Goal: Task Accomplishment & Management: Manage account settings

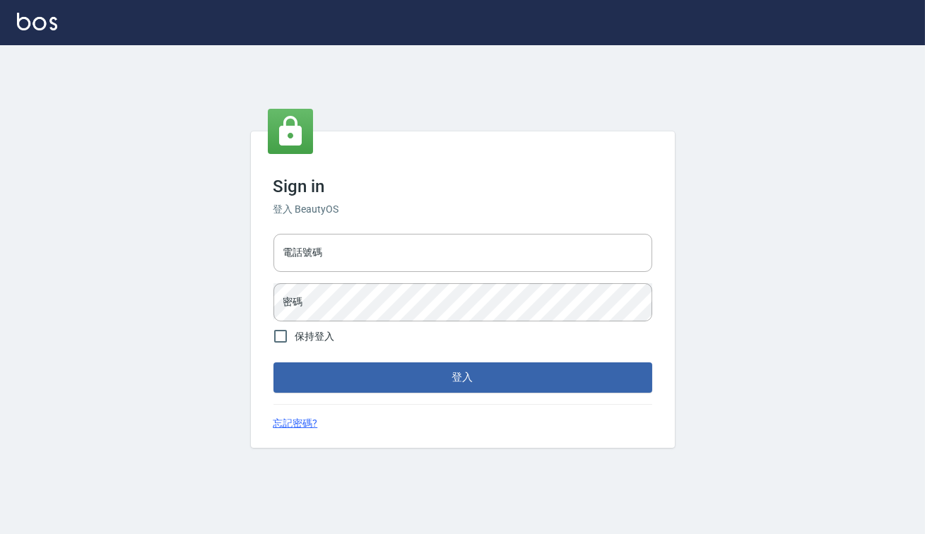
drag, startPoint x: 103, startPoint y: 147, endPoint x: 113, endPoint y: 149, distance: 10.1
click at [103, 147] on div "Sign in 登入 BeautyOS 電話號碼 電話號碼 密碼 密碼 保持登入 登入 忘記密碼?" at bounding box center [462, 289] width 925 height 489
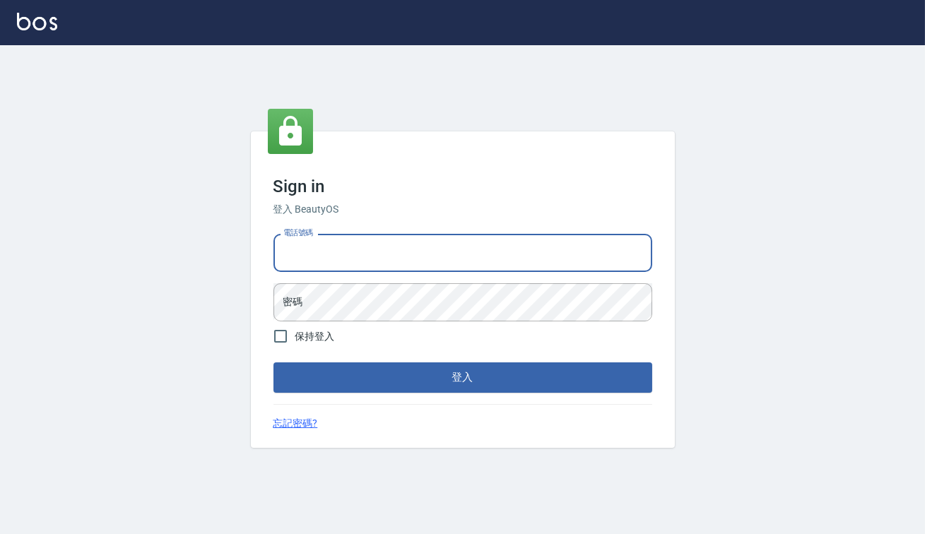
click at [363, 252] on input "電話號碼" at bounding box center [462, 253] width 379 height 38
type input "0938917261"
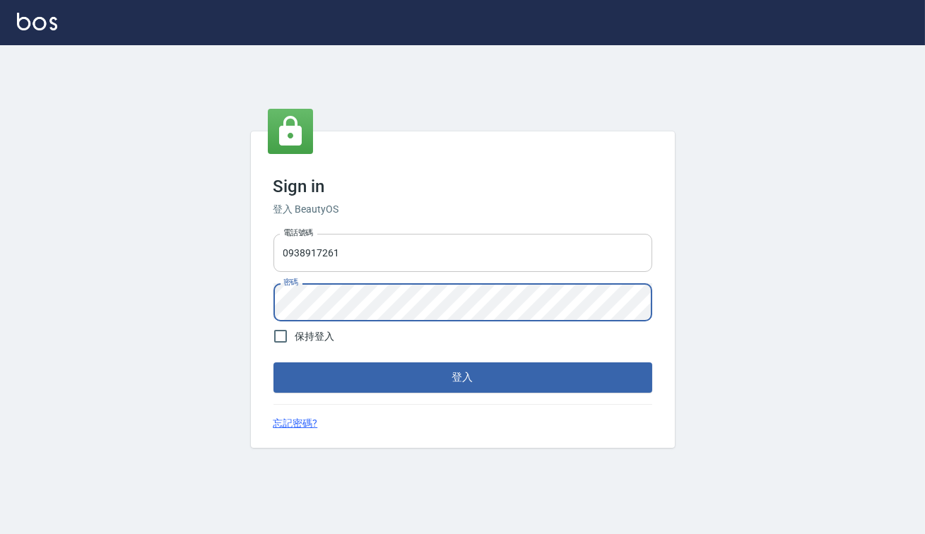
click at [273, 362] on button "登入" at bounding box center [462, 377] width 379 height 30
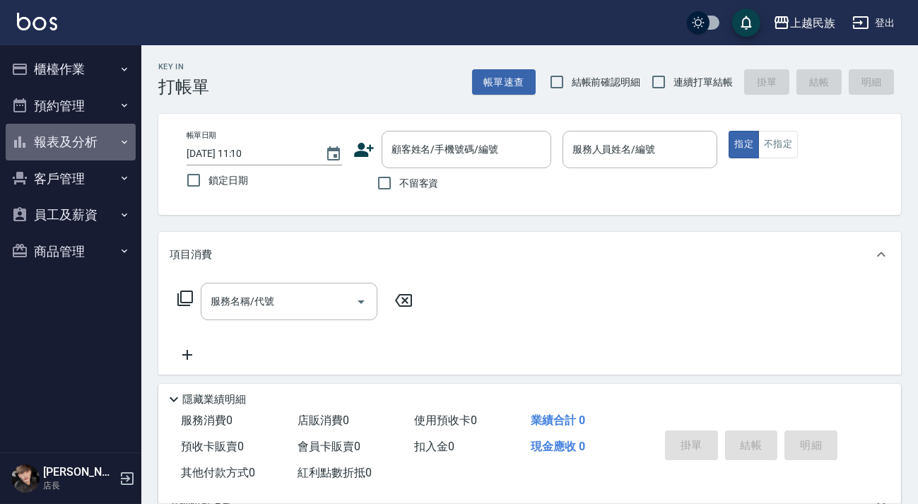
click at [98, 138] on button "報表及分析" at bounding box center [71, 142] width 130 height 37
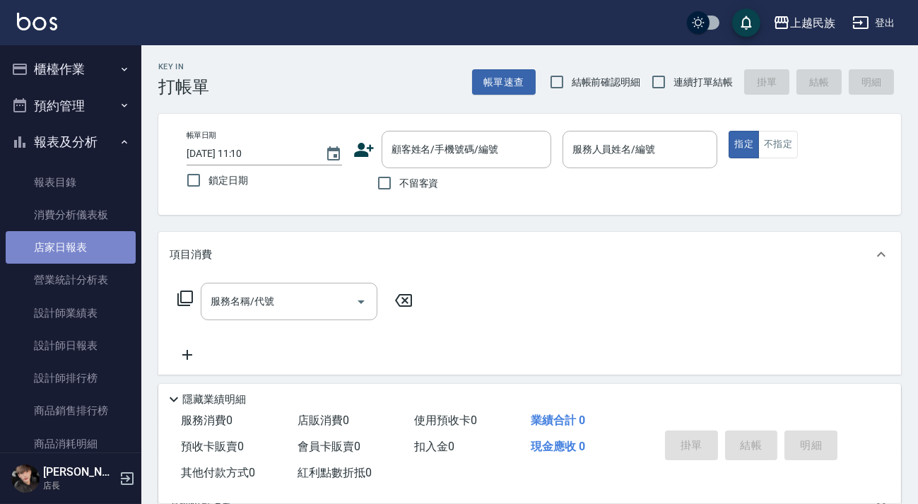
click at [96, 245] on link "店家日報表" at bounding box center [71, 247] width 130 height 32
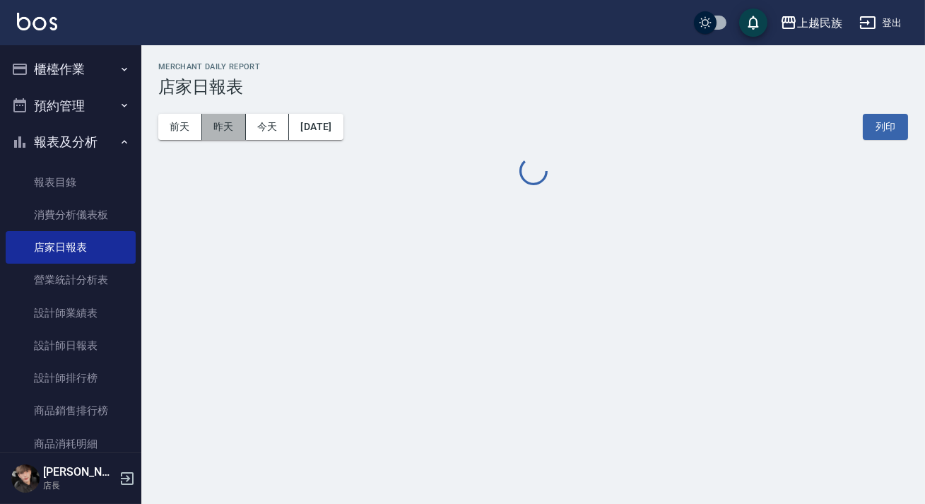
click at [232, 130] on button "昨天" at bounding box center [224, 127] width 44 height 26
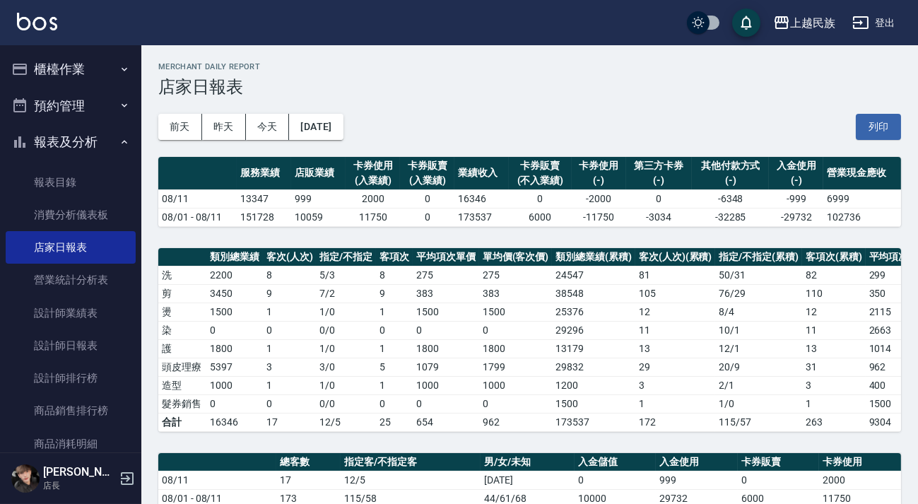
scroll to position [493, 0]
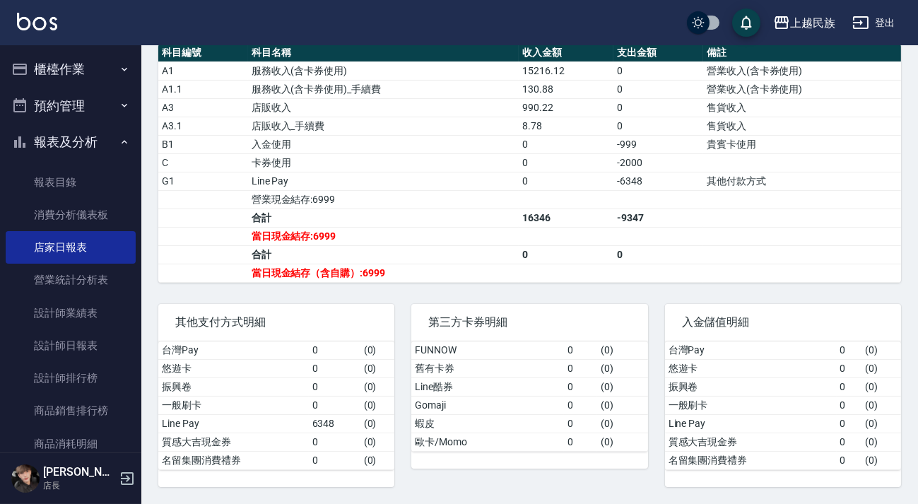
click at [119, 66] on icon "button" at bounding box center [124, 69] width 11 height 11
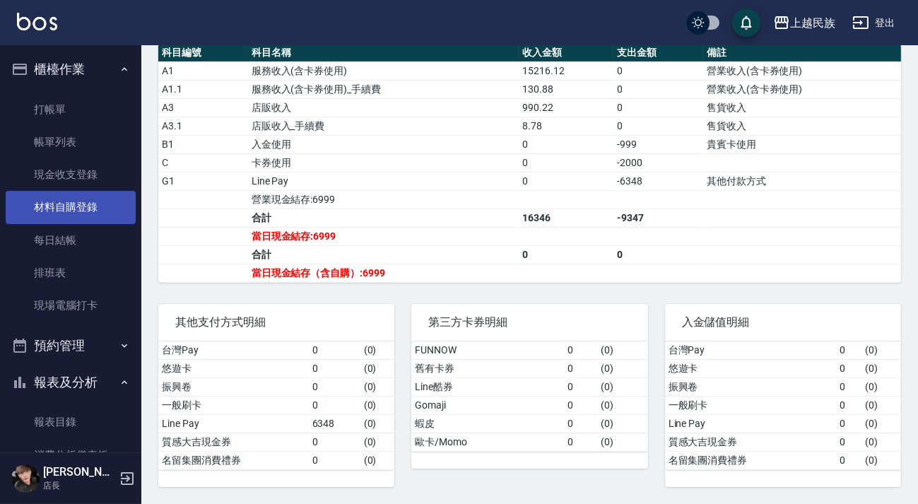
click at [90, 194] on link "材料自購登錄" at bounding box center [71, 207] width 130 height 32
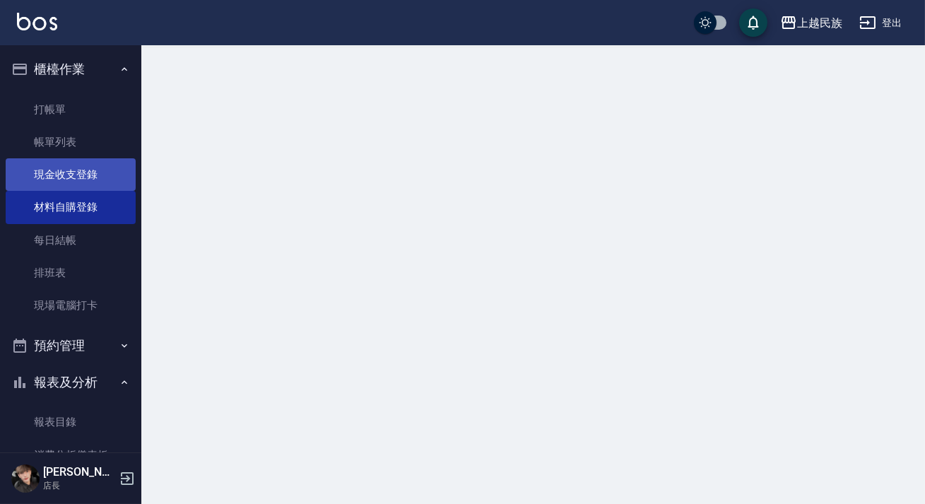
click at [95, 179] on link "現金收支登錄" at bounding box center [71, 174] width 130 height 32
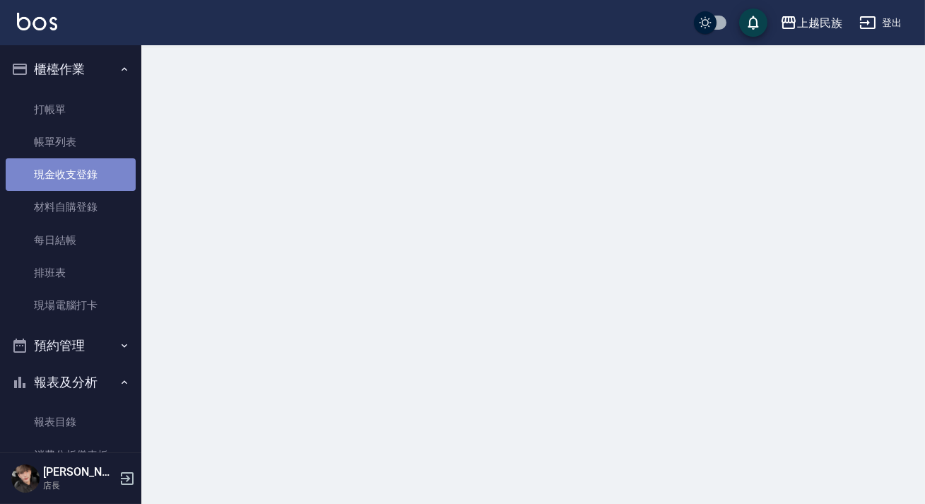
click at [95, 179] on link "現金收支登錄" at bounding box center [71, 174] width 130 height 32
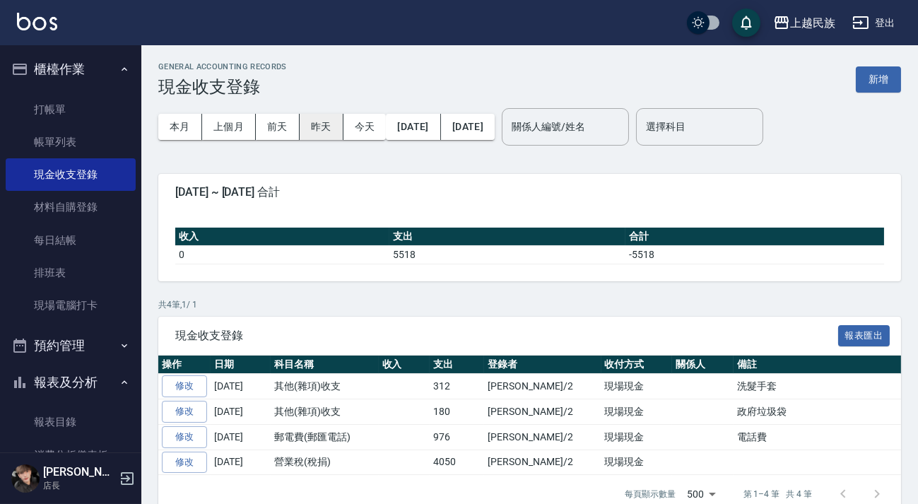
click at [328, 132] on button "昨天" at bounding box center [322, 127] width 44 height 26
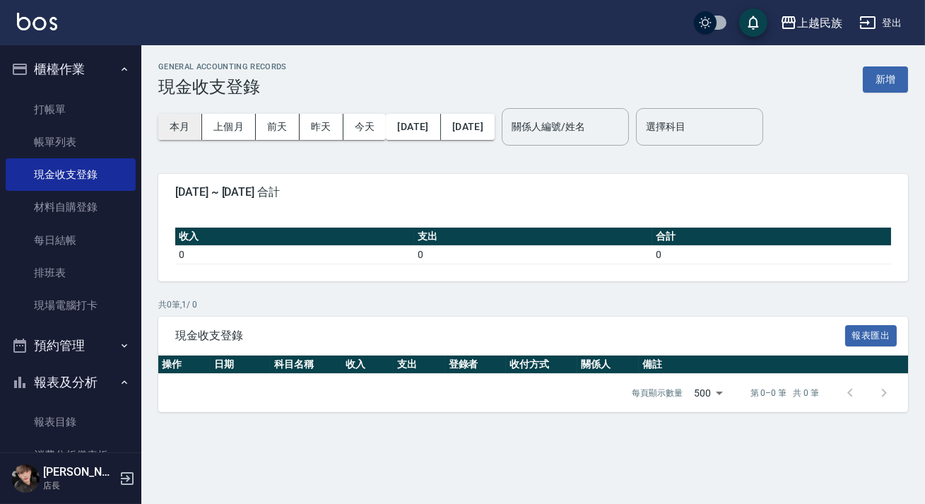
click at [197, 121] on button "本月" at bounding box center [180, 127] width 44 height 26
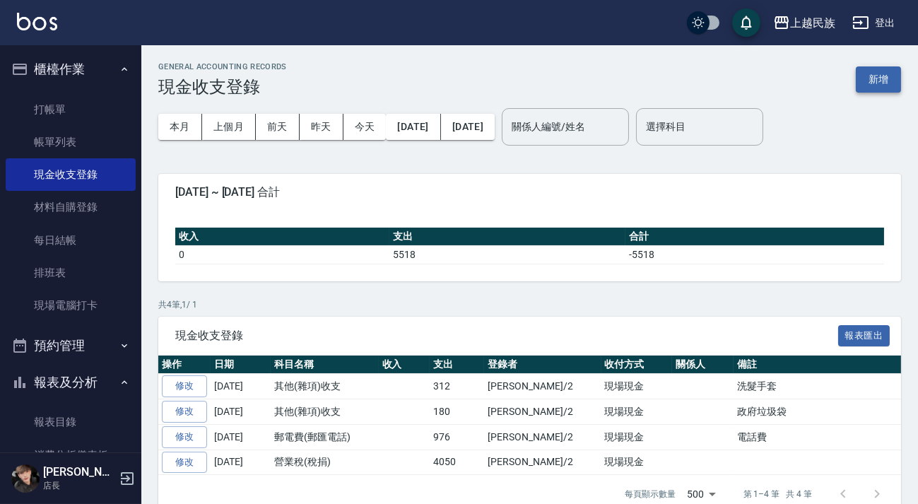
click at [869, 89] on button "新增" at bounding box center [878, 79] width 45 height 26
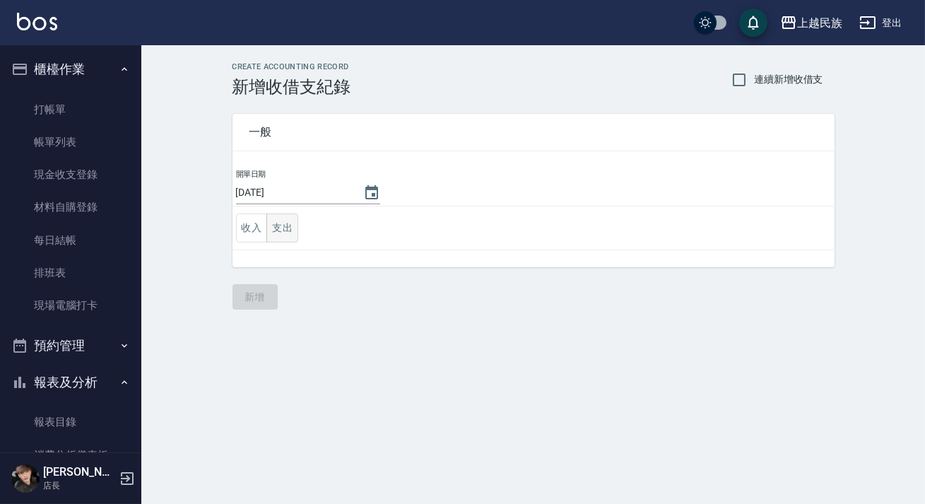
click at [271, 227] on button "支出" at bounding box center [282, 227] width 32 height 29
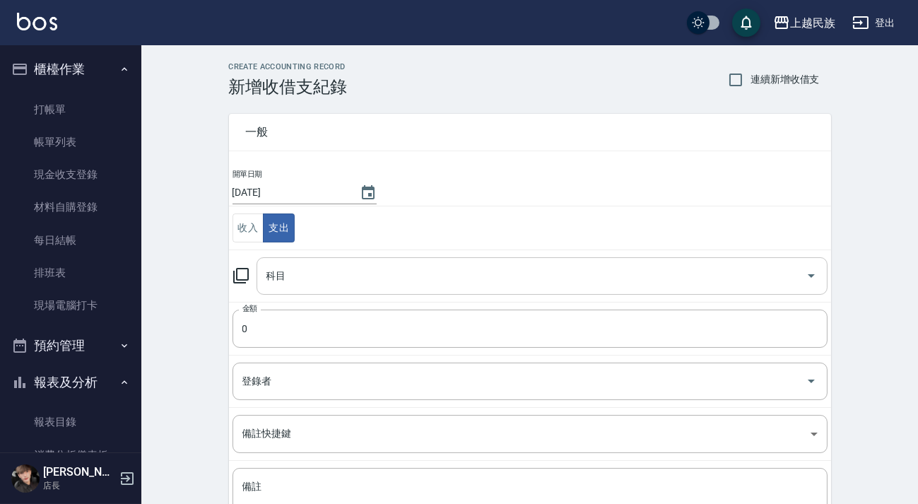
click at [331, 264] on input "科目" at bounding box center [531, 276] width 537 height 25
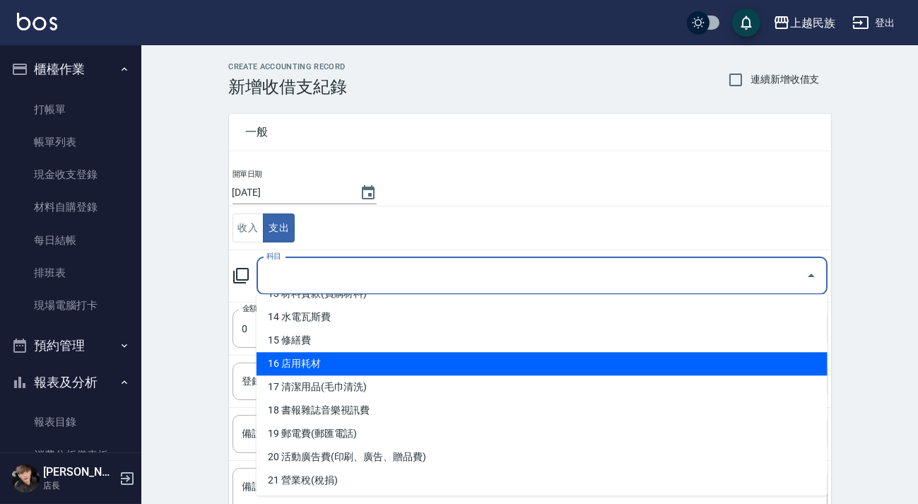
scroll to position [64, 0]
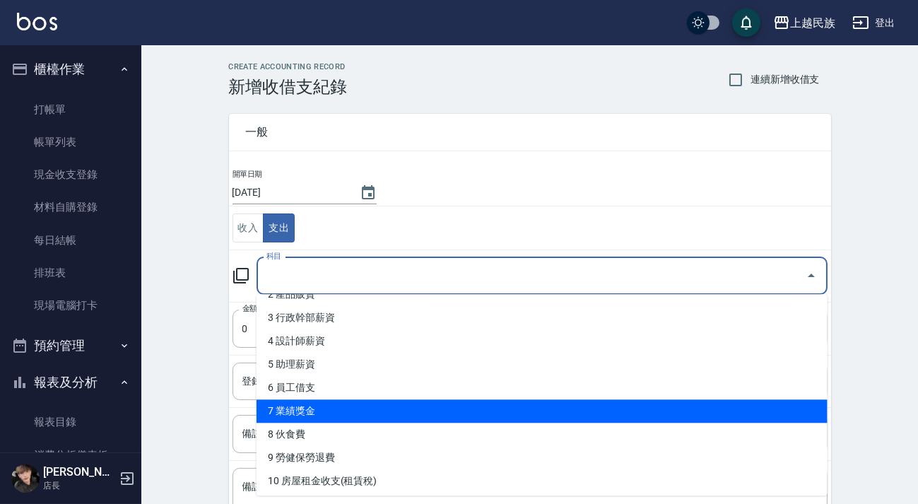
click at [391, 400] on li "7 業績獎金" at bounding box center [541, 410] width 571 height 23
type input "7 業績獎金"
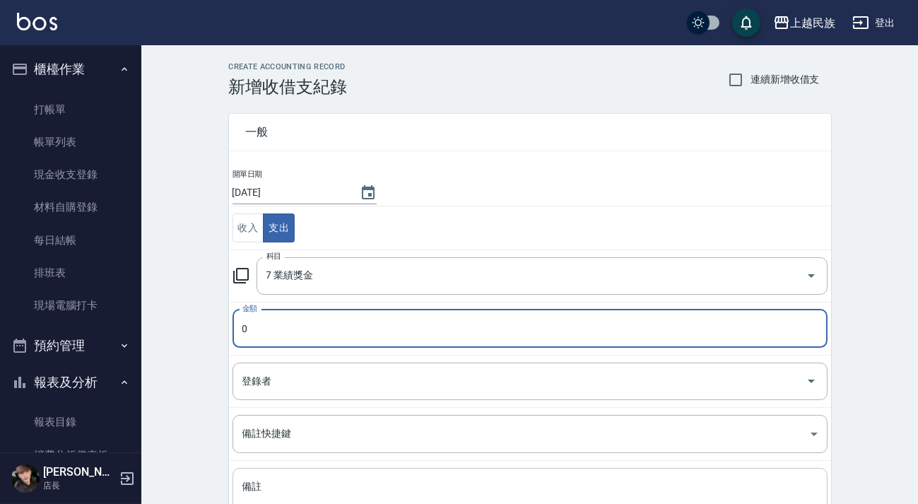
scroll to position [119, 0]
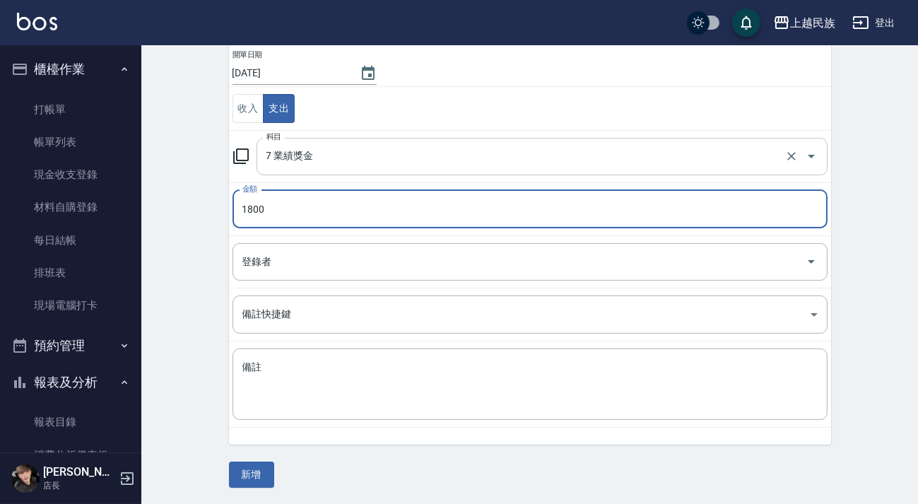
click at [395, 169] on div "7 業績獎金 科目" at bounding box center [541, 156] width 571 height 37
type input "1800"
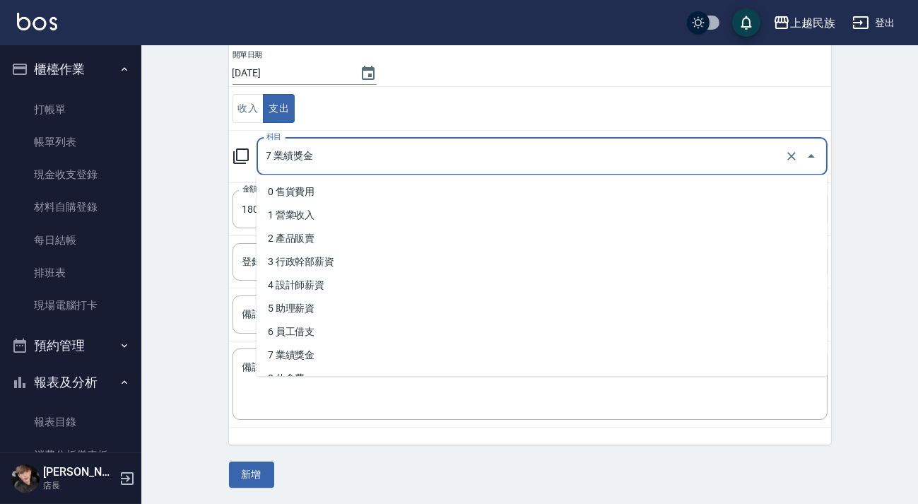
scroll to position [128, 0]
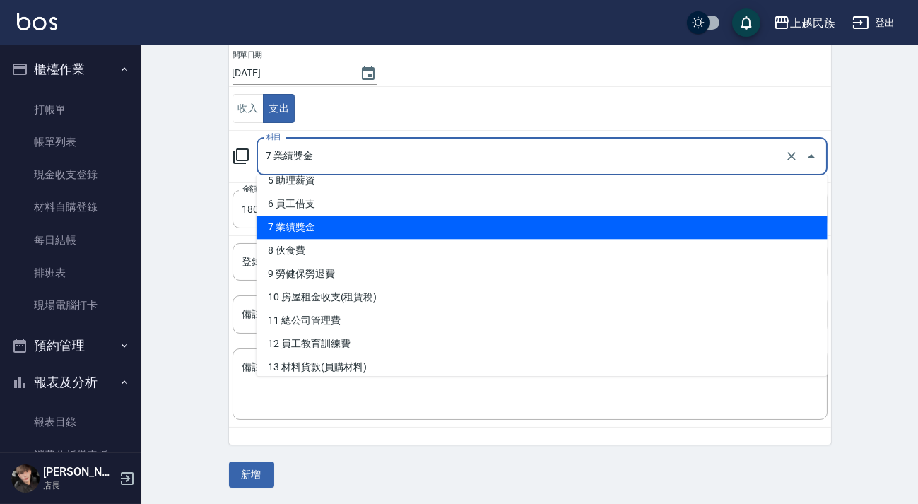
click at [378, 232] on li "7 業績獎金" at bounding box center [541, 226] width 571 height 23
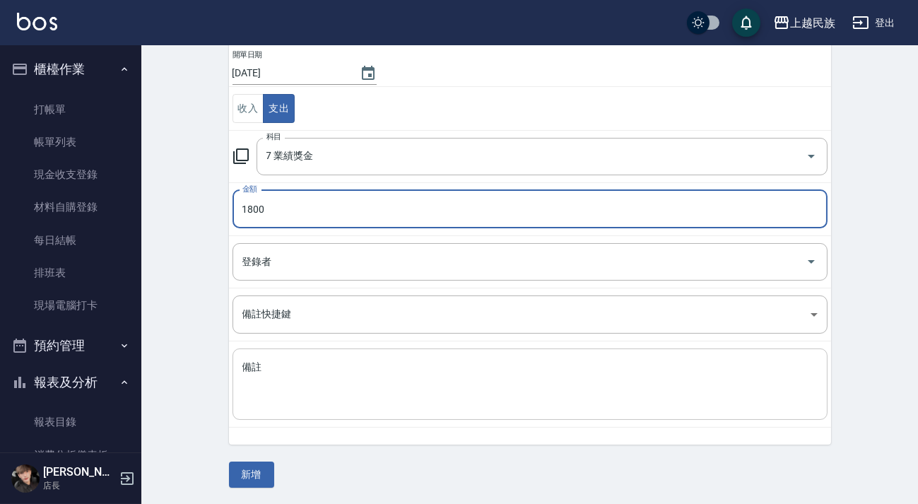
click at [341, 369] on textarea "備註" at bounding box center [529, 384] width 575 height 48
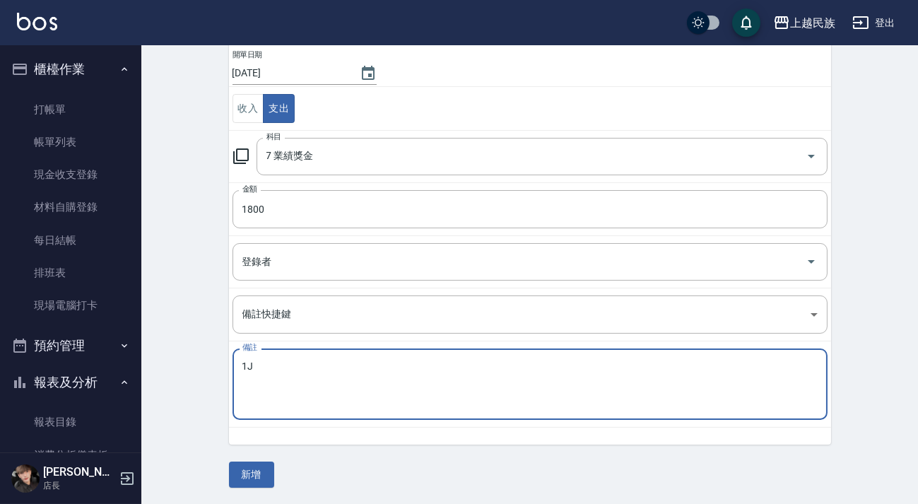
type textarea "1"
type textarea "補助課程獎金$1800"
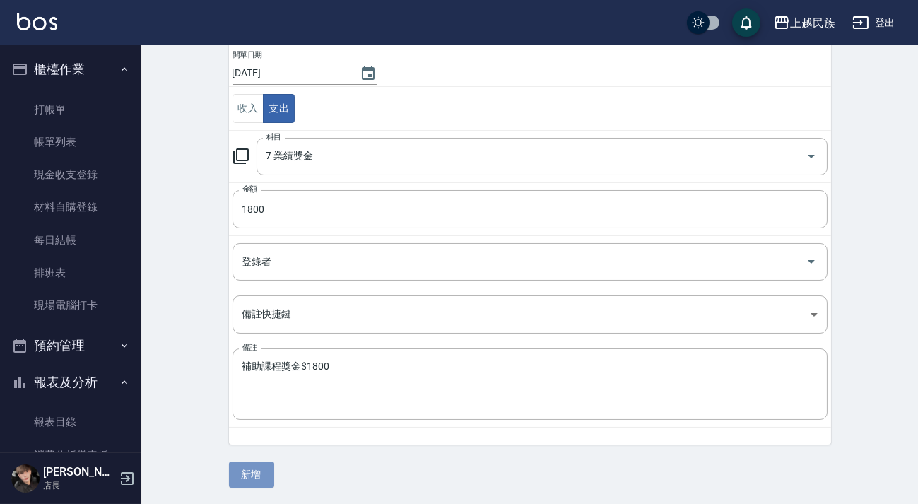
click at [247, 478] on button "新增" at bounding box center [251, 474] width 45 height 26
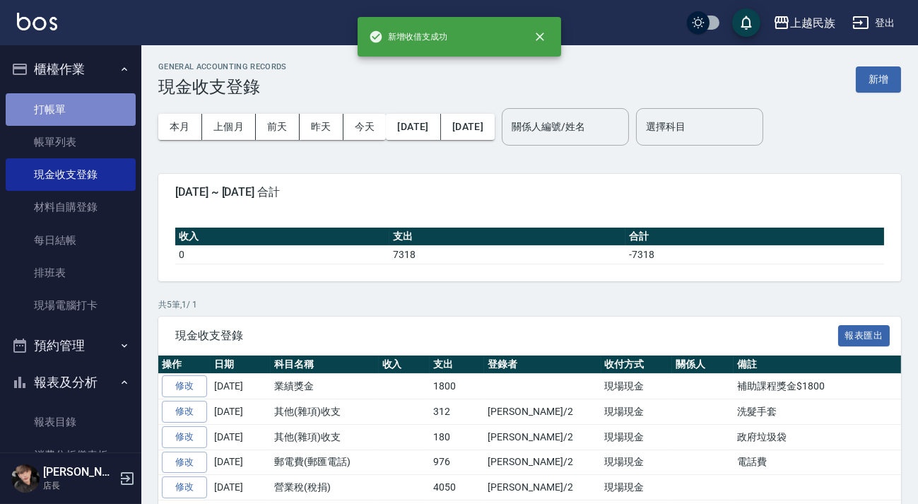
click at [82, 116] on link "打帳單" at bounding box center [71, 109] width 130 height 32
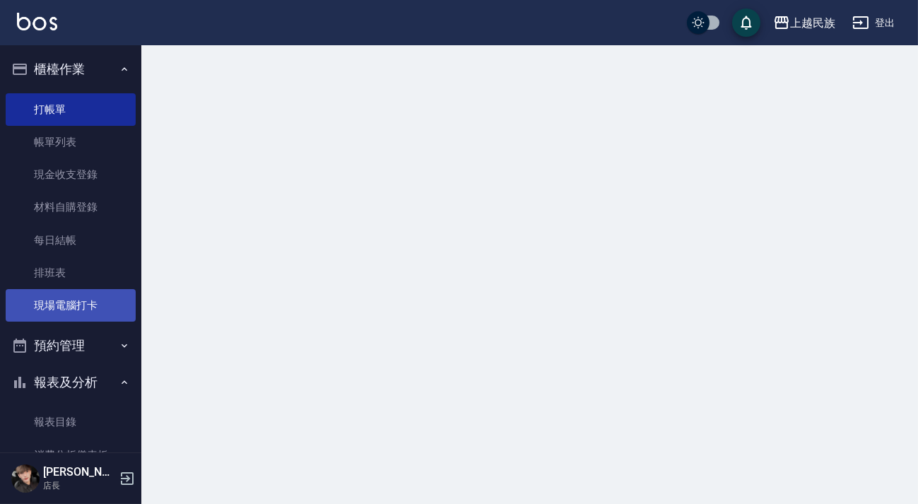
click at [73, 267] on link "排班表" at bounding box center [71, 272] width 130 height 32
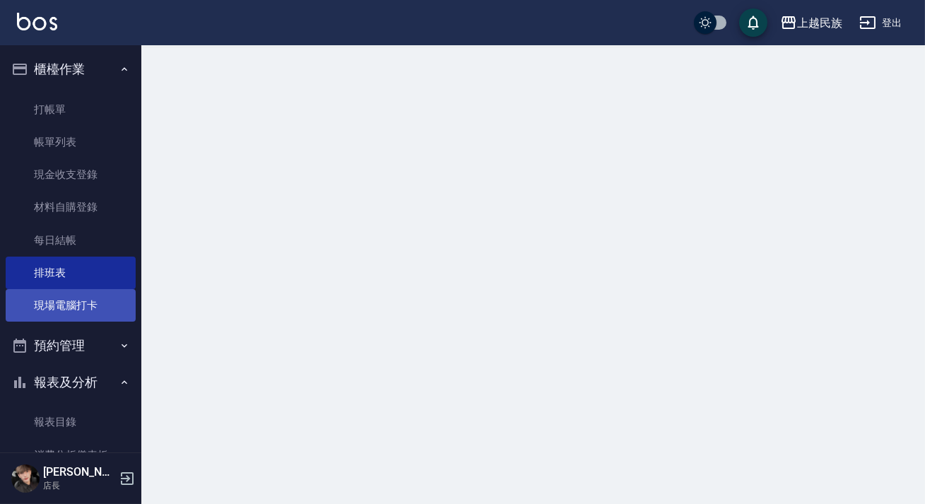
click at [79, 291] on link "現場電腦打卡" at bounding box center [71, 305] width 130 height 32
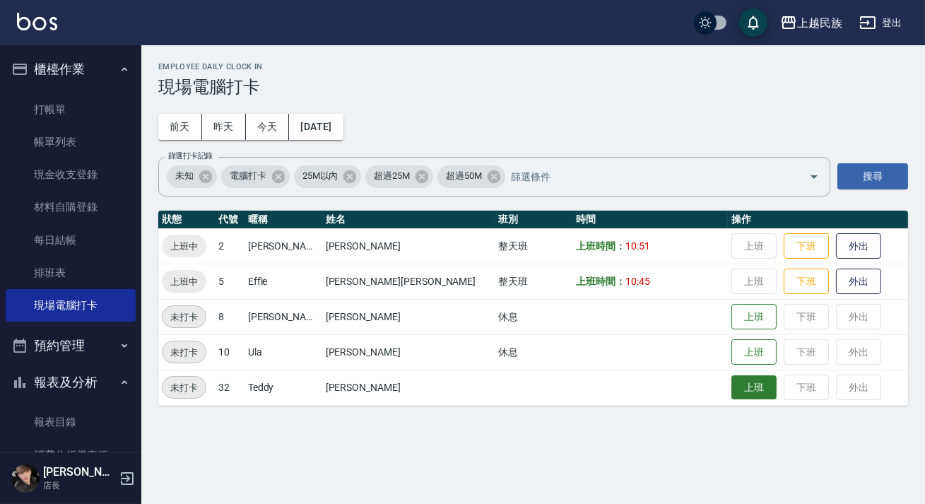
click at [731, 392] on button "上班" at bounding box center [753, 387] width 45 height 25
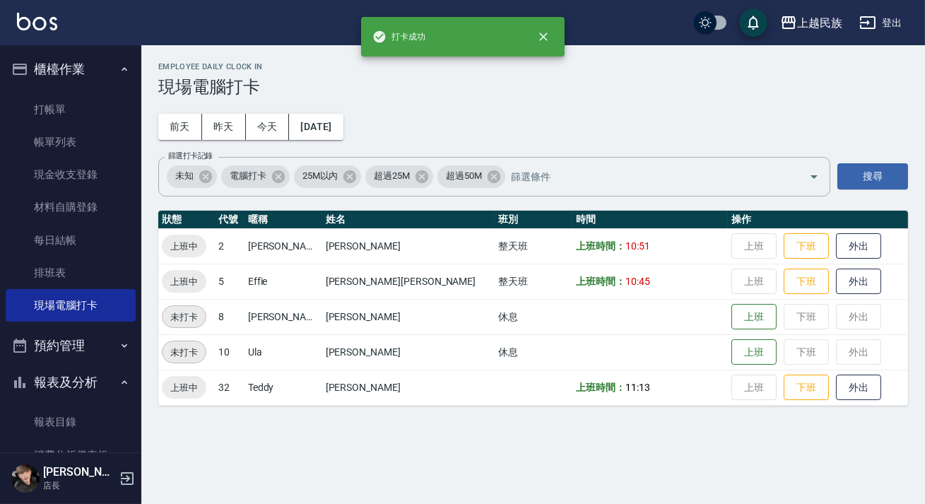
click at [28, 24] on img at bounding box center [37, 22] width 40 height 18
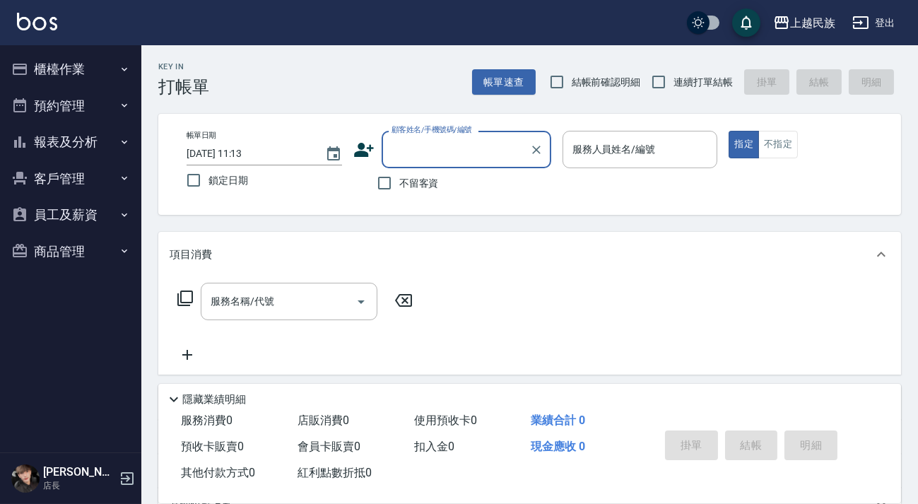
click at [64, 66] on button "櫃檯作業" at bounding box center [71, 69] width 130 height 37
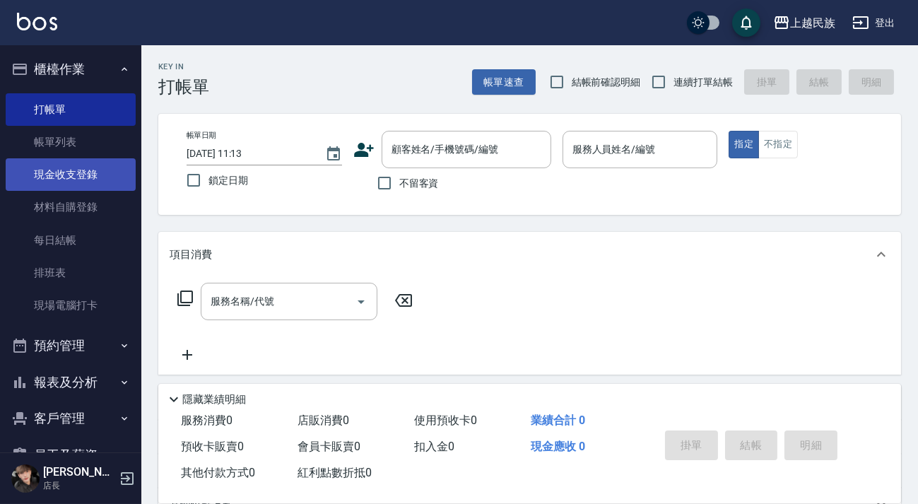
click at [93, 174] on link "現金收支登錄" at bounding box center [71, 174] width 130 height 32
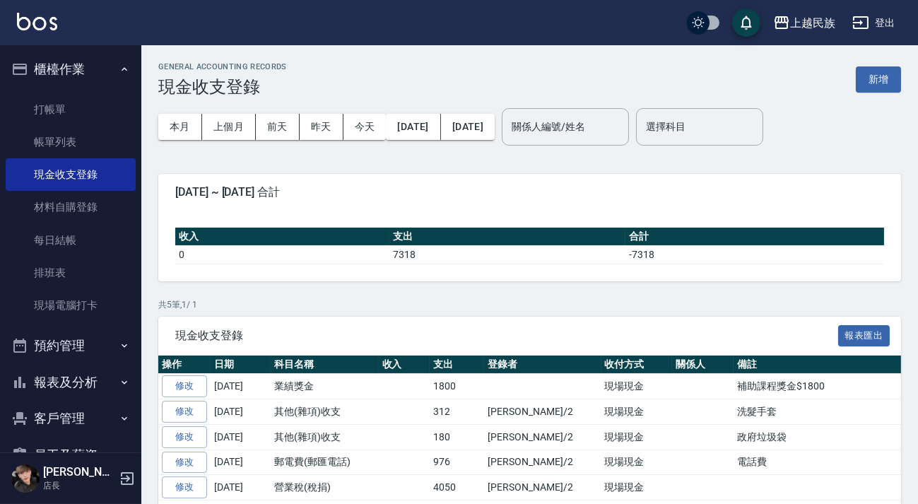
scroll to position [49, 0]
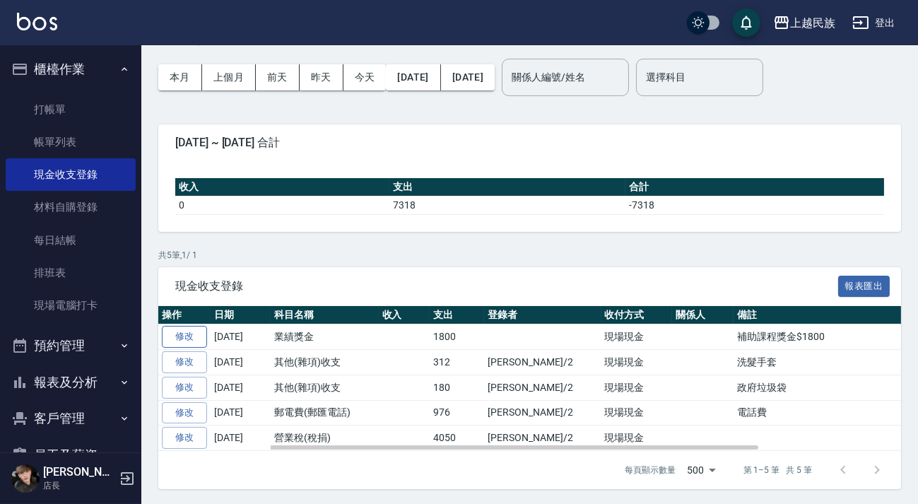
click at [197, 338] on link "修改" at bounding box center [184, 337] width 45 height 22
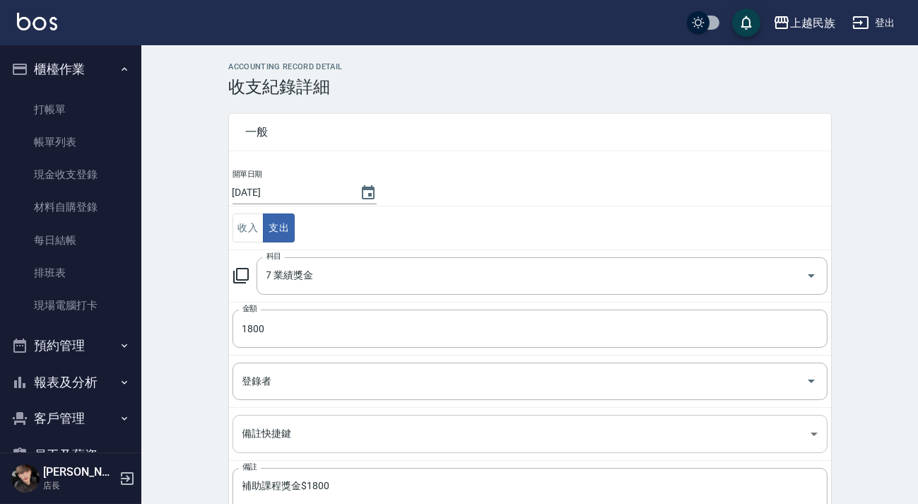
scroll to position [102, 0]
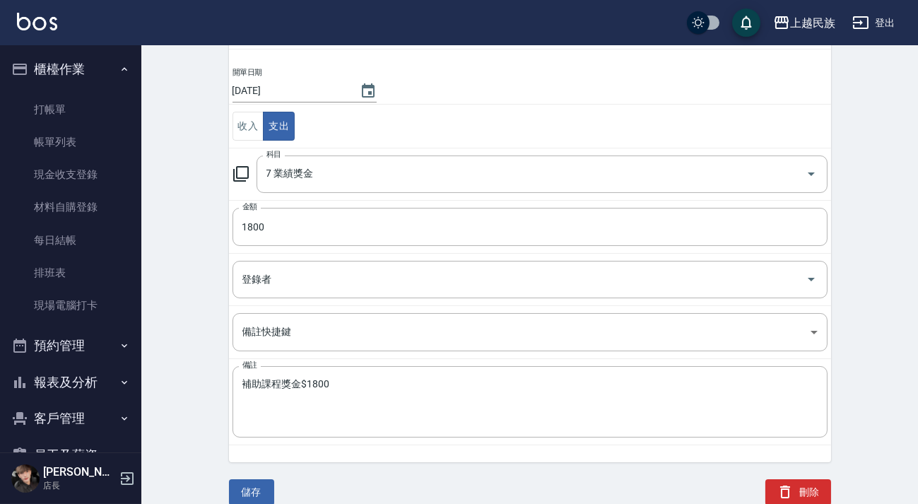
click at [343, 298] on td "登錄者 登錄者" at bounding box center [530, 279] width 602 height 52
click at [359, 297] on td "登錄者 登錄者" at bounding box center [530, 279] width 602 height 52
click at [362, 278] on input "登錄者" at bounding box center [519, 279] width 561 height 25
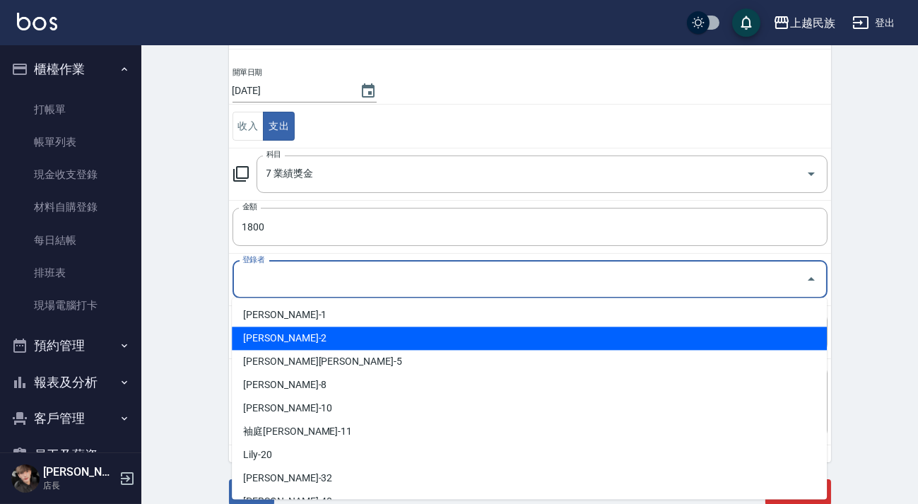
click at [294, 333] on li "[PERSON_NAME]-2" at bounding box center [529, 337] width 595 height 23
type input "[PERSON_NAME]-2"
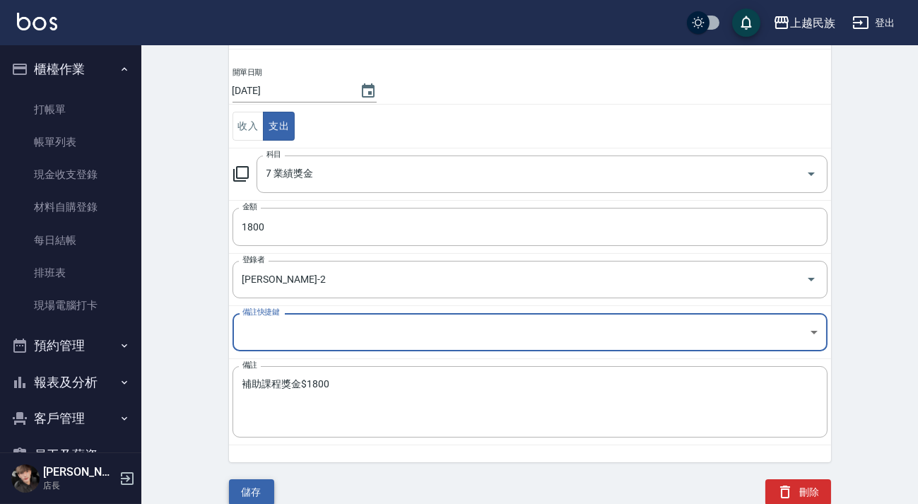
click at [260, 499] on button "儲存" at bounding box center [251, 492] width 45 height 26
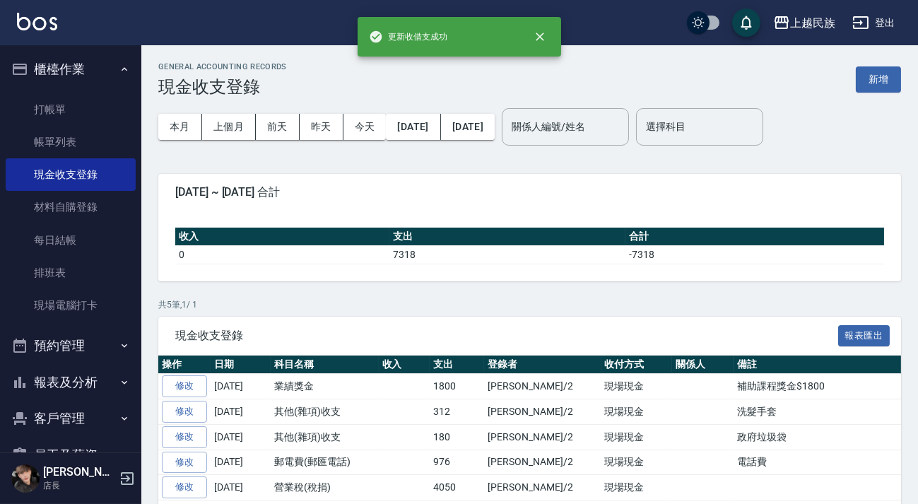
click at [35, 25] on img at bounding box center [37, 22] width 40 height 18
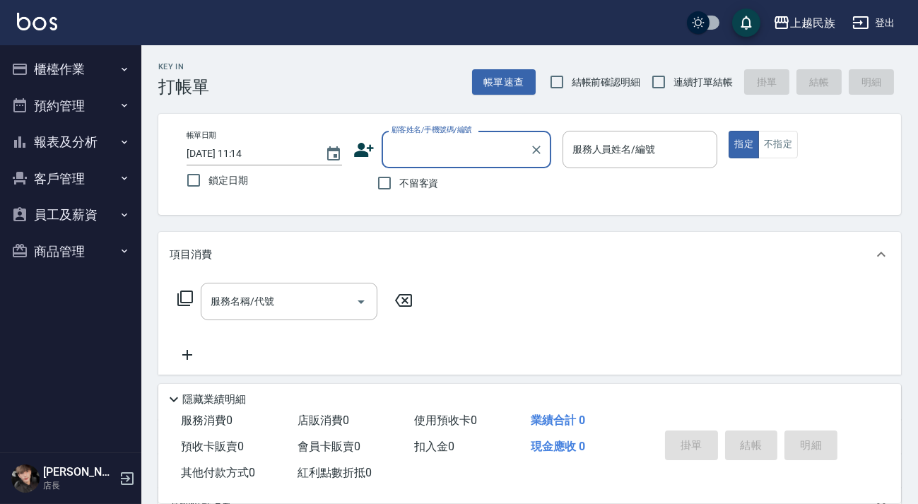
click at [104, 66] on button "櫃檯作業" at bounding box center [71, 69] width 130 height 37
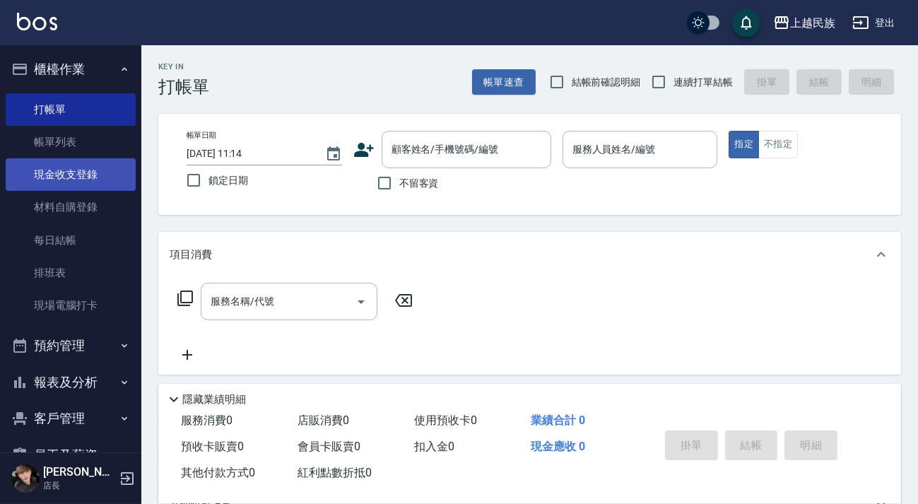
click at [107, 183] on link "現金收支登錄" at bounding box center [71, 174] width 130 height 32
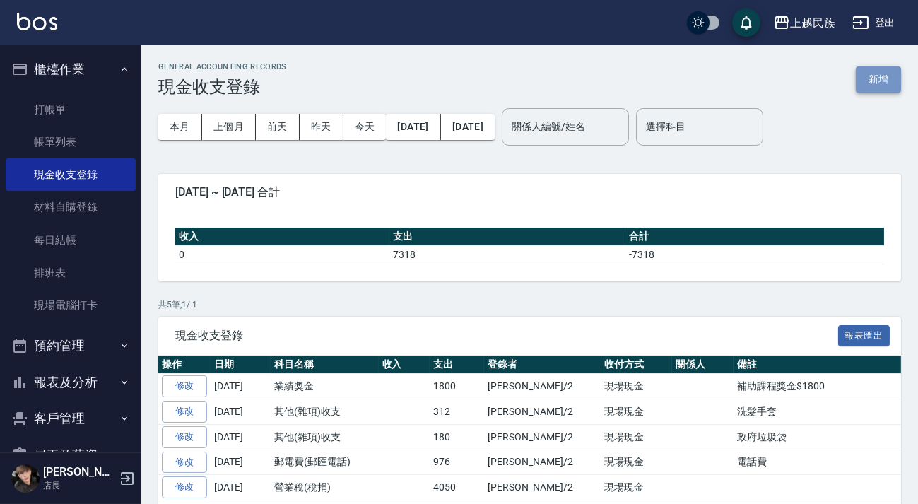
click at [872, 78] on button "新增" at bounding box center [878, 79] width 45 height 26
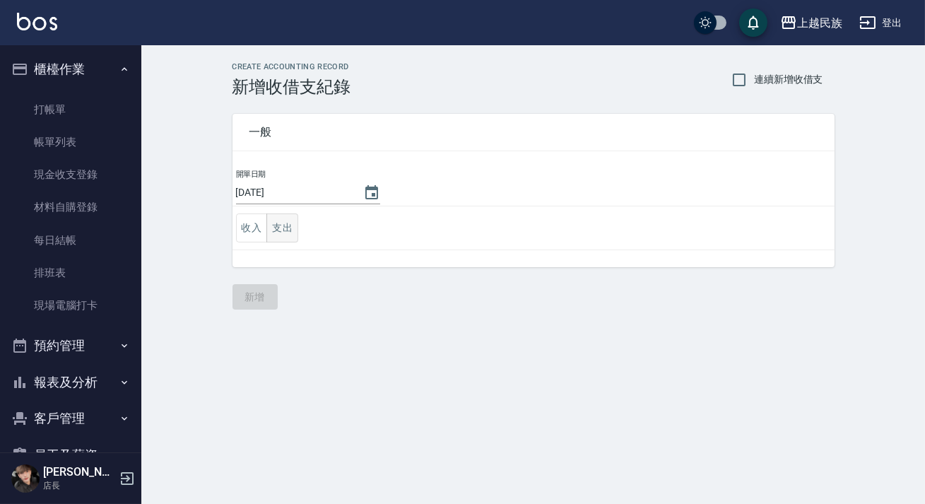
click at [295, 227] on td "收入 支出" at bounding box center [533, 228] width 602 height 44
click at [288, 228] on button "支出" at bounding box center [282, 227] width 32 height 29
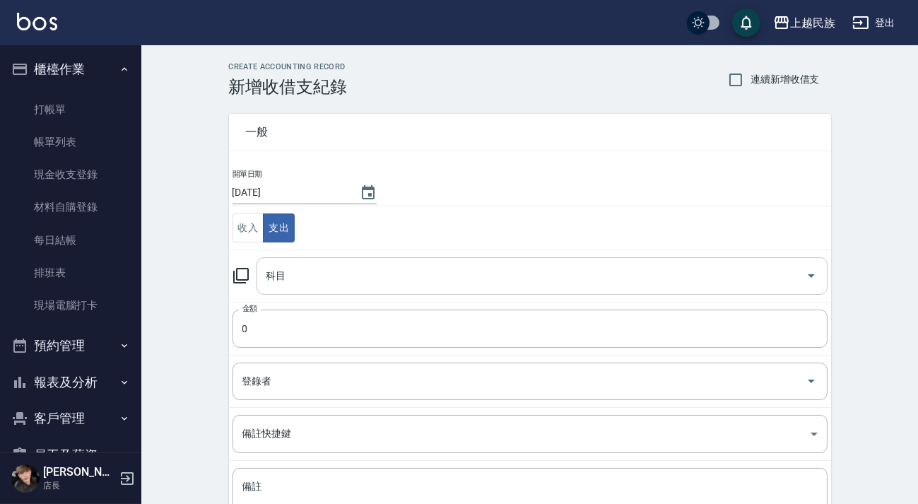
click at [322, 271] on input "科目" at bounding box center [531, 276] width 537 height 25
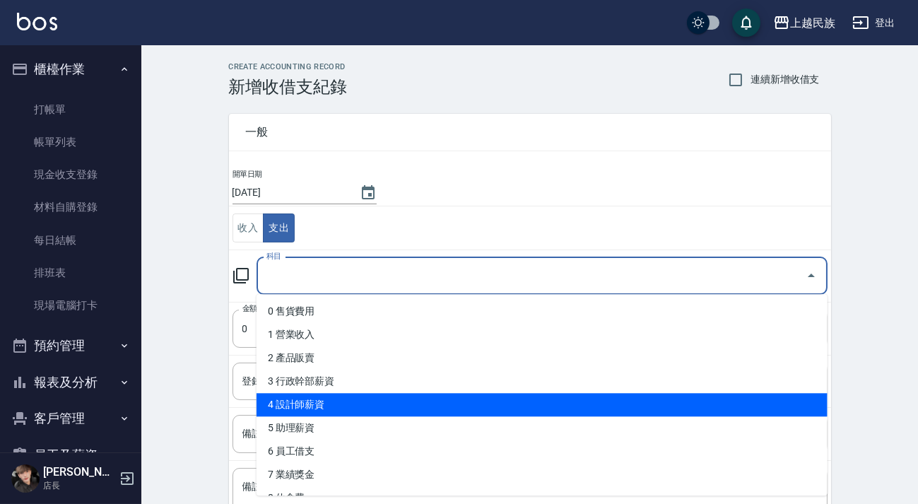
scroll to position [64, 0]
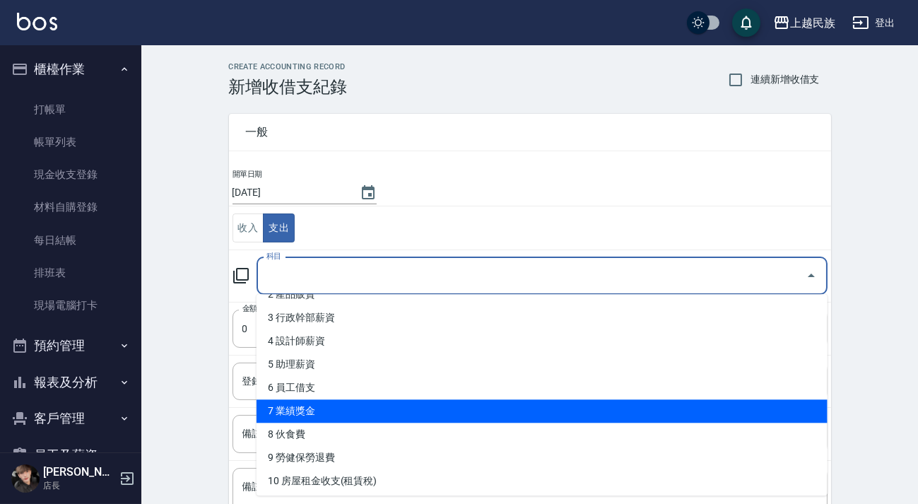
click at [364, 410] on li "7 業績獎金" at bounding box center [541, 410] width 571 height 23
type input "7 業績獎金"
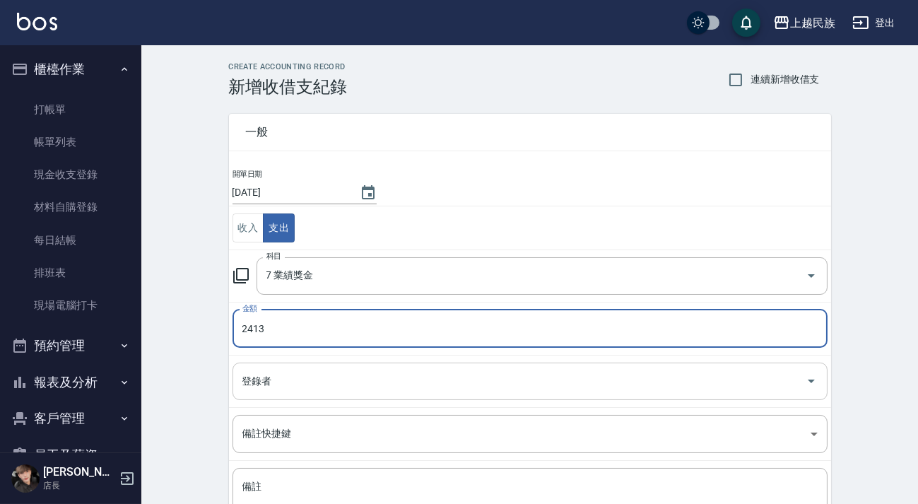
type input "2413"
click at [348, 369] on input "登錄者" at bounding box center [519, 381] width 561 height 25
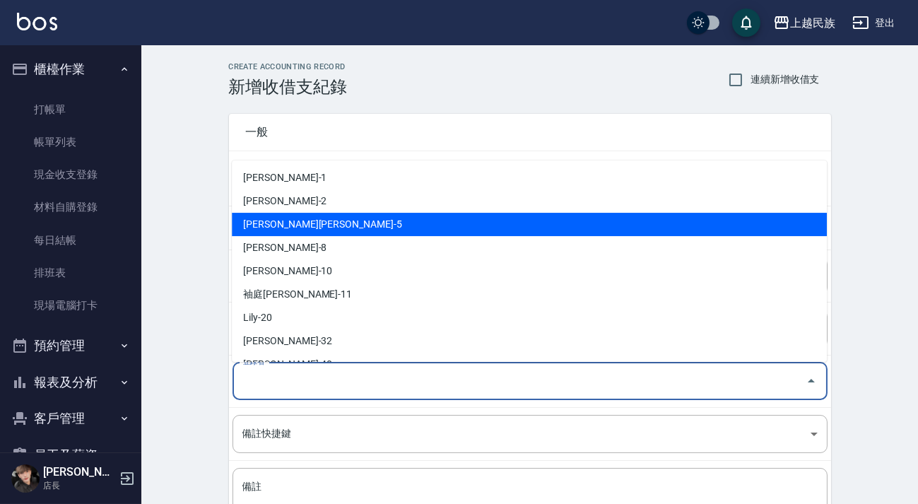
click at [334, 213] on li "[PERSON_NAME][PERSON_NAME]-5" at bounding box center [529, 224] width 595 height 23
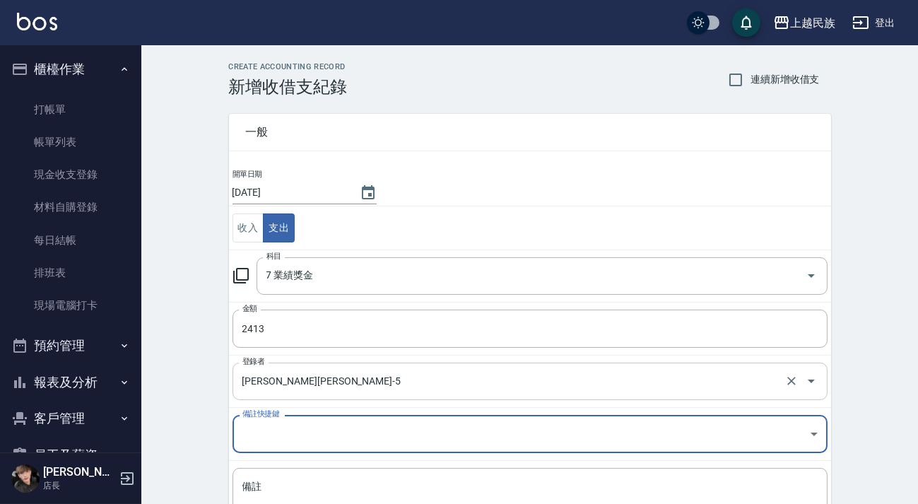
click at [319, 373] on input "[PERSON_NAME][PERSON_NAME]-5" at bounding box center [510, 381] width 543 height 25
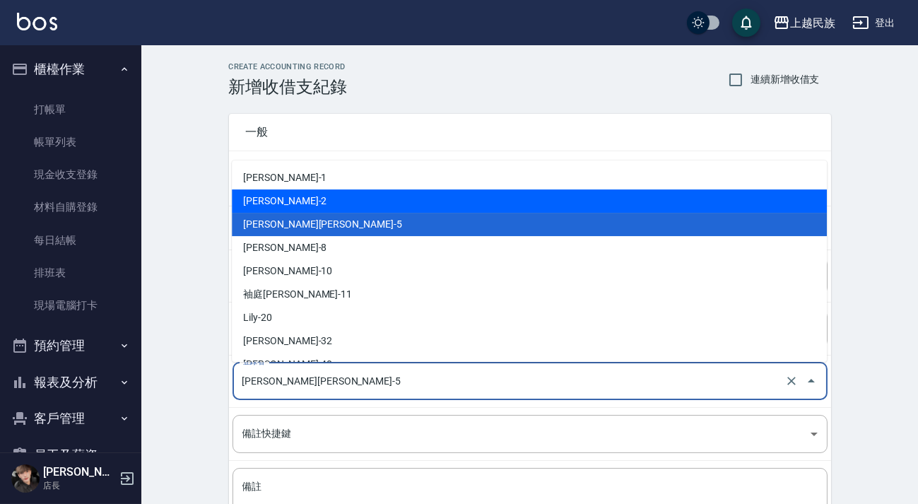
click at [317, 197] on li "[PERSON_NAME]-2" at bounding box center [529, 200] width 595 height 23
type input "[PERSON_NAME]-2"
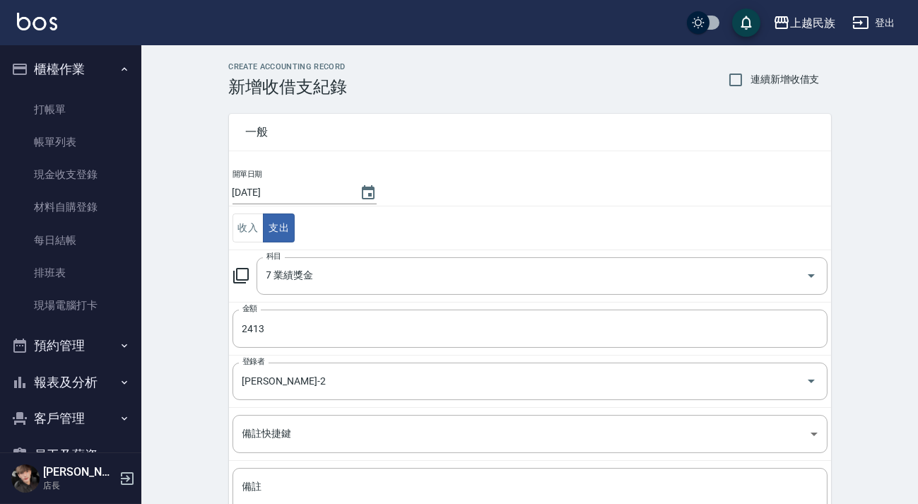
click at [333, 466] on td "備註 x 備註" at bounding box center [530, 504] width 602 height 86
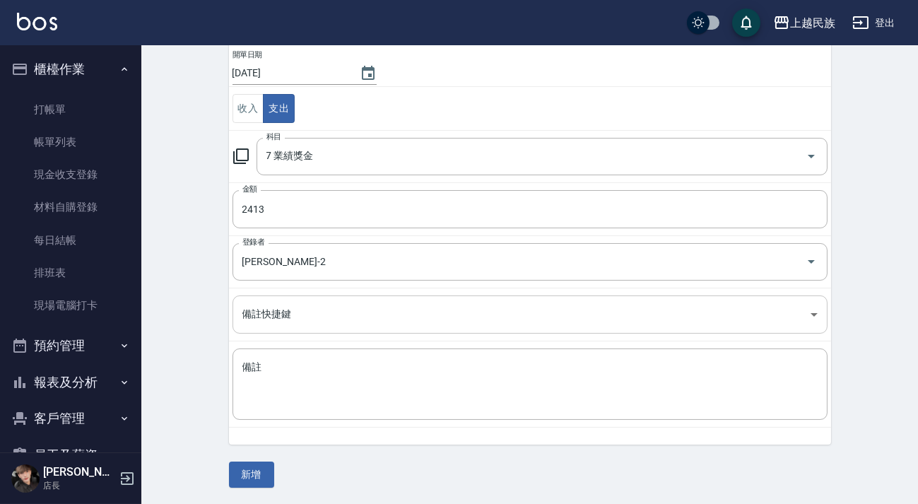
click at [326, 331] on body "上越民族 登出 櫃檯作業 打帳單 帳單列表 現金收支登錄 材料自購登錄 每日結帳 排班表 現場電腦打卡 預約管理 預約管理 單日預約紀錄 單週預約紀錄 報表及…" at bounding box center [459, 193] width 918 height 624
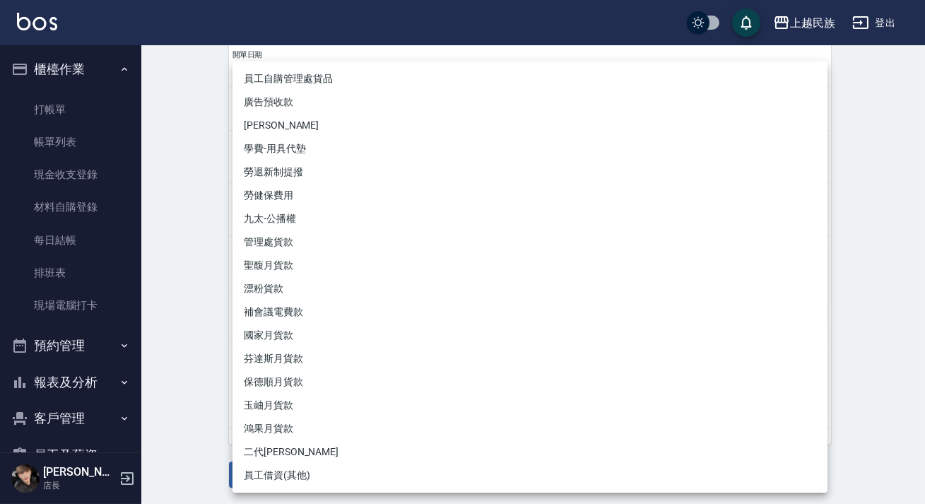
click at [315, 356] on li "芬達斯月貨款" at bounding box center [529, 358] width 595 height 23
type input "芬達斯月貨款"
type textarea "芬達斯月貨款"
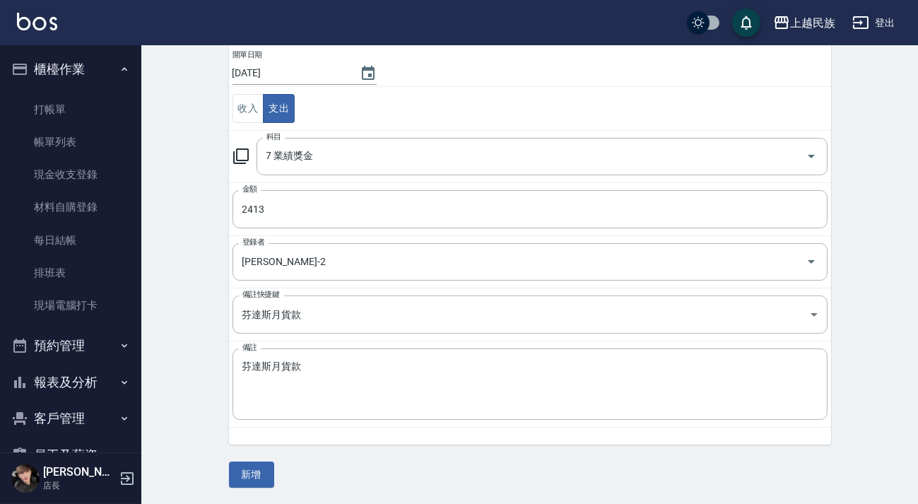
scroll to position [0, 0]
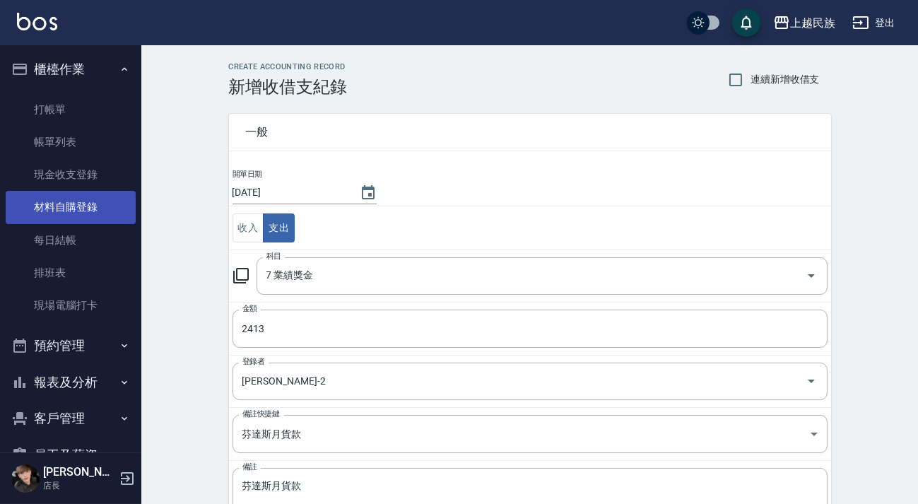
click at [78, 205] on link "材料自購登錄" at bounding box center [71, 207] width 130 height 32
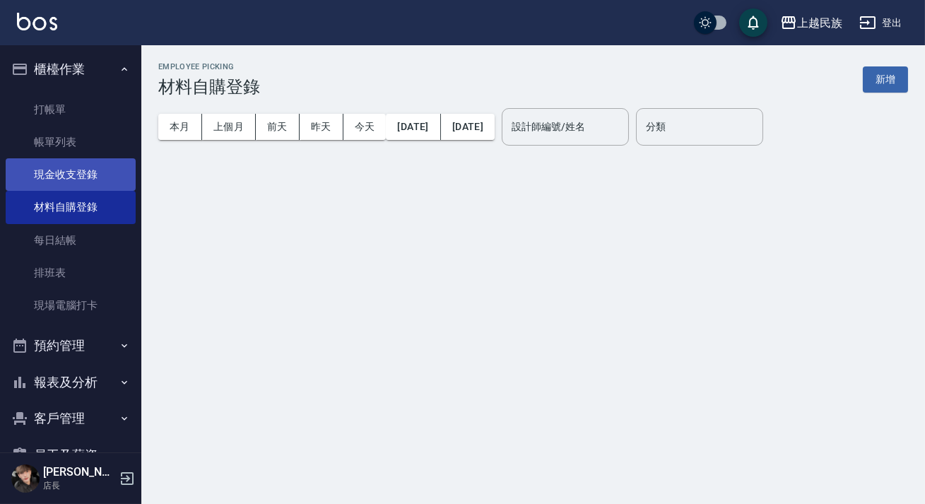
click at [85, 183] on link "現金收支登錄" at bounding box center [71, 174] width 130 height 32
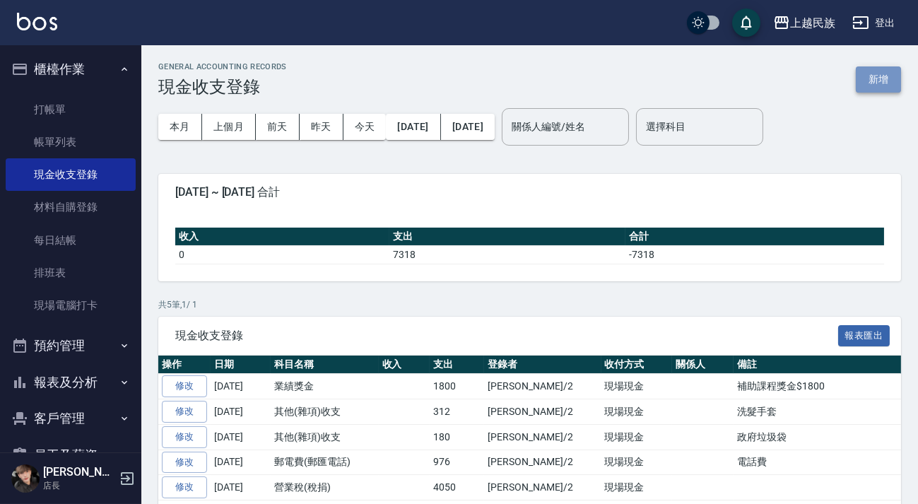
click at [868, 82] on button "新增" at bounding box center [878, 79] width 45 height 26
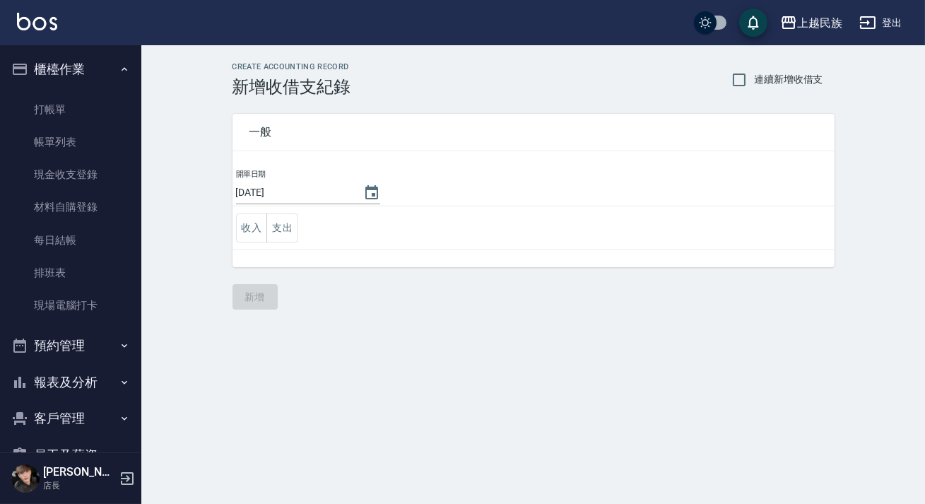
click at [299, 227] on td "收入 支出" at bounding box center [533, 228] width 602 height 44
click at [288, 227] on button "支出" at bounding box center [282, 227] width 32 height 29
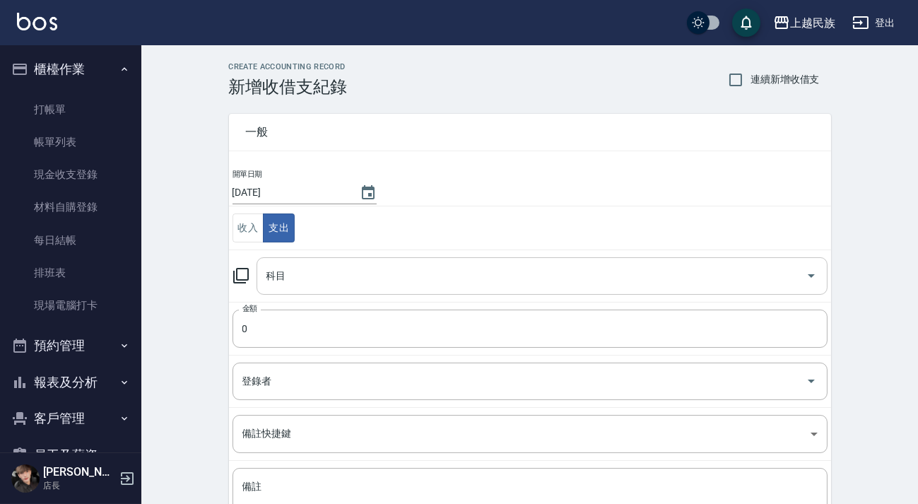
click at [326, 270] on input "科目" at bounding box center [531, 276] width 537 height 25
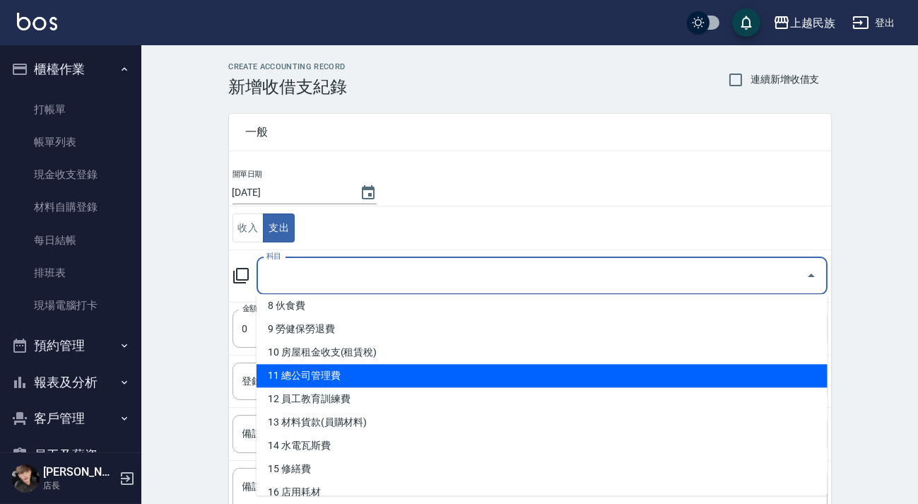
scroll to position [128, 0]
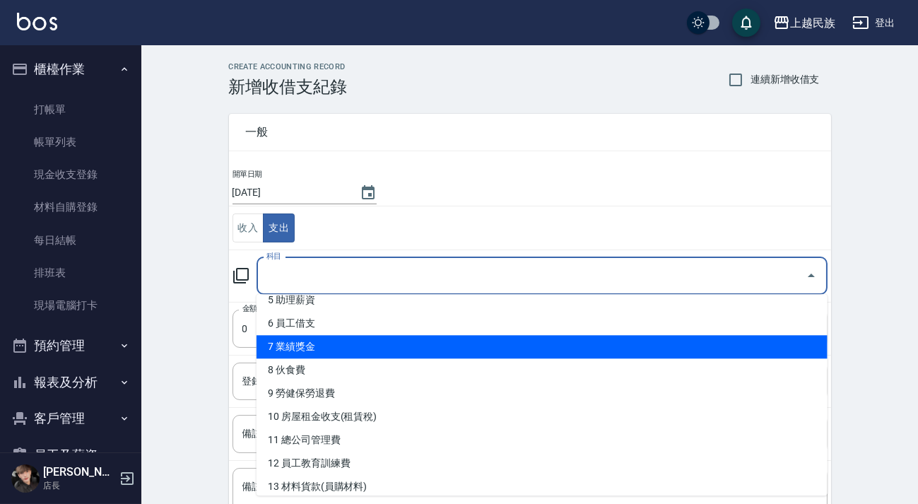
click at [348, 345] on li "7 業績獎金" at bounding box center [541, 346] width 571 height 23
type input "7 業績獎金"
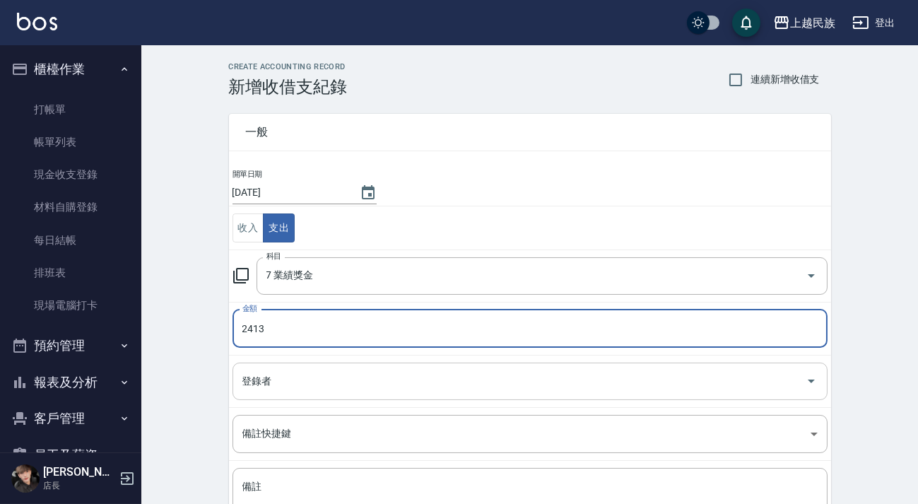
type input "2413"
click at [307, 382] on input "登錄者" at bounding box center [519, 381] width 561 height 25
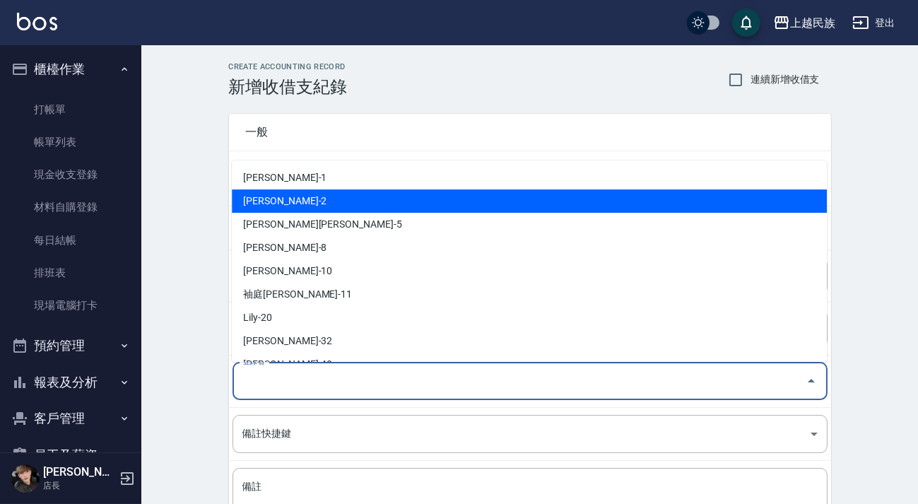
click at [306, 206] on li "[PERSON_NAME]-2" at bounding box center [529, 200] width 595 height 23
type input "[PERSON_NAME]-2"
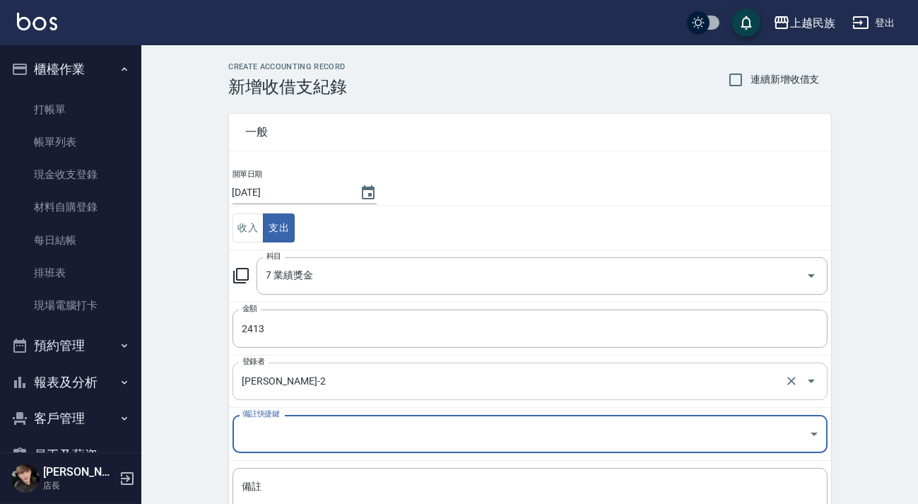
scroll to position [119, 0]
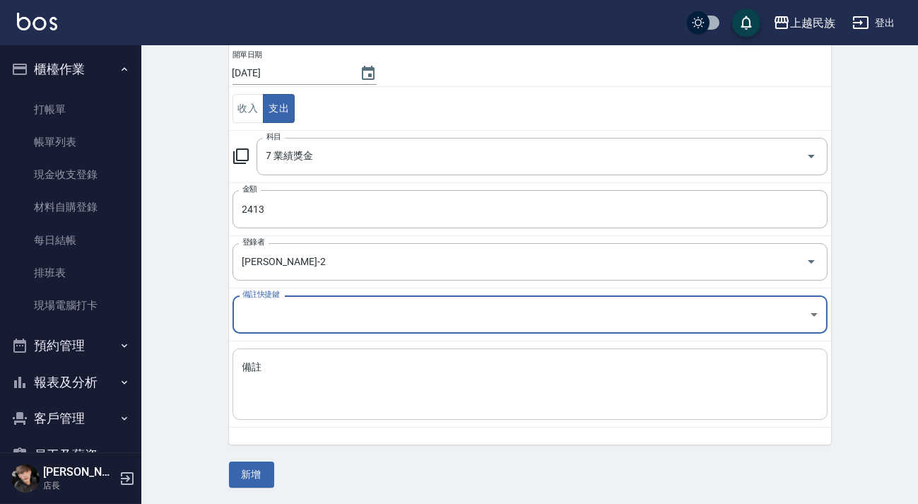
click at [328, 370] on textarea "備註" at bounding box center [529, 384] width 575 height 48
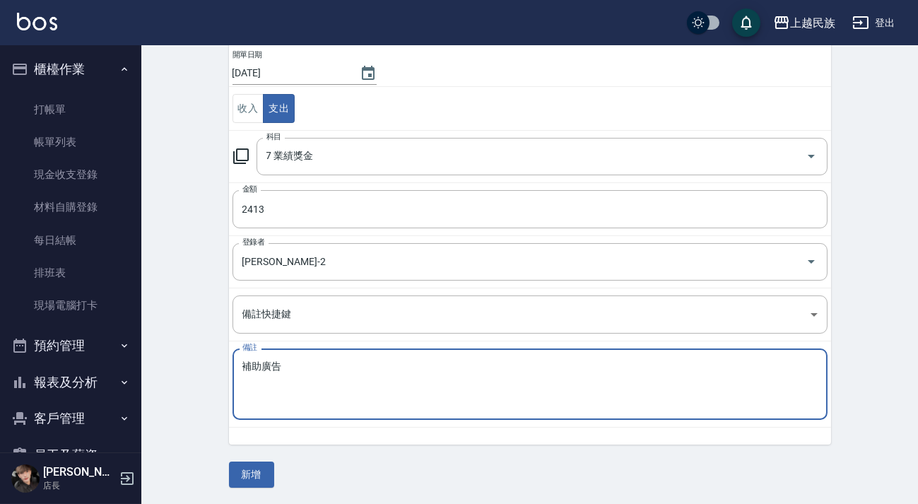
click at [259, 366] on textarea "補助廣告" at bounding box center [529, 384] width 575 height 48
click at [284, 360] on textarea "廣告" at bounding box center [529, 384] width 575 height 48
click at [243, 365] on textarea "廣告補助" at bounding box center [529, 384] width 575 height 48
click at [290, 367] on textarea "廣告補助" at bounding box center [529, 384] width 575 height 48
type textarea "廣告補助"
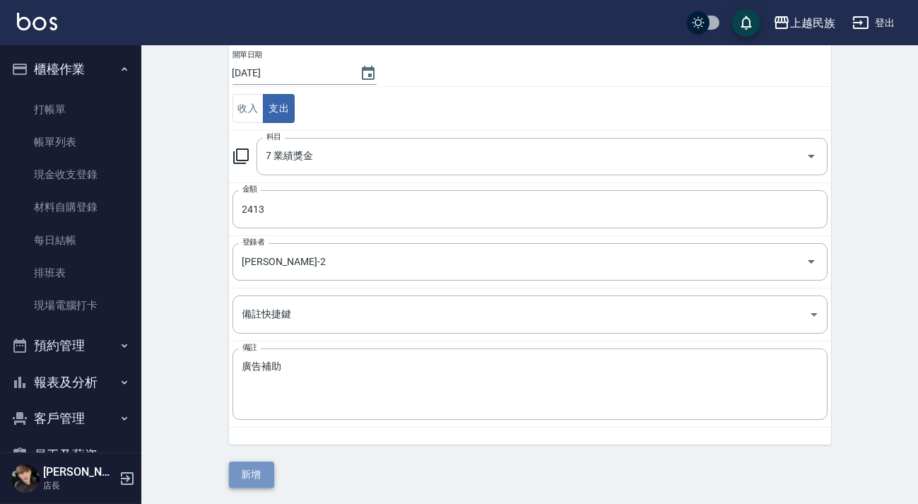
click at [254, 477] on button "新增" at bounding box center [251, 474] width 45 height 26
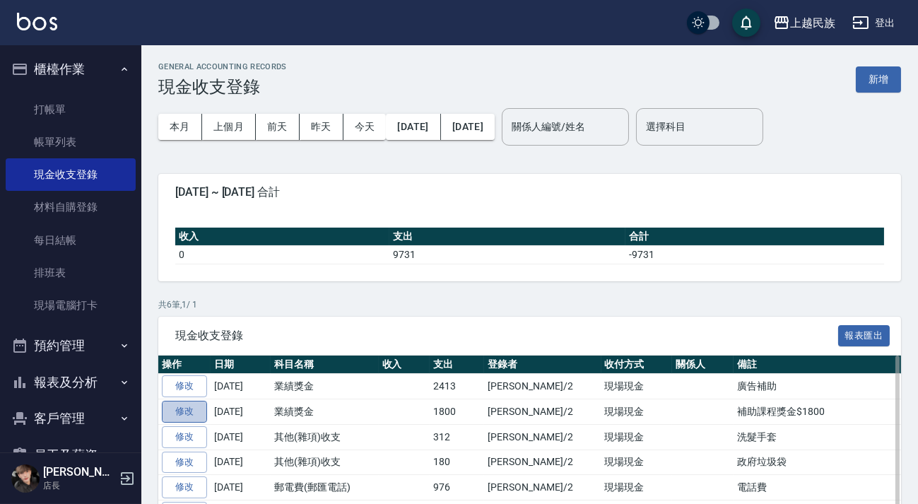
click at [193, 408] on link "修改" at bounding box center [184, 412] width 45 height 22
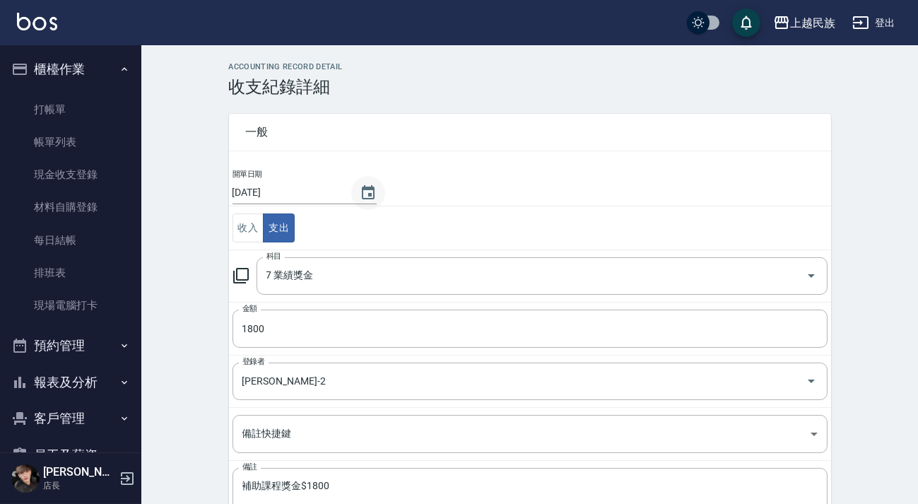
click at [371, 191] on icon "Choose date, selected date is 2025-08-12" at bounding box center [368, 192] width 17 height 17
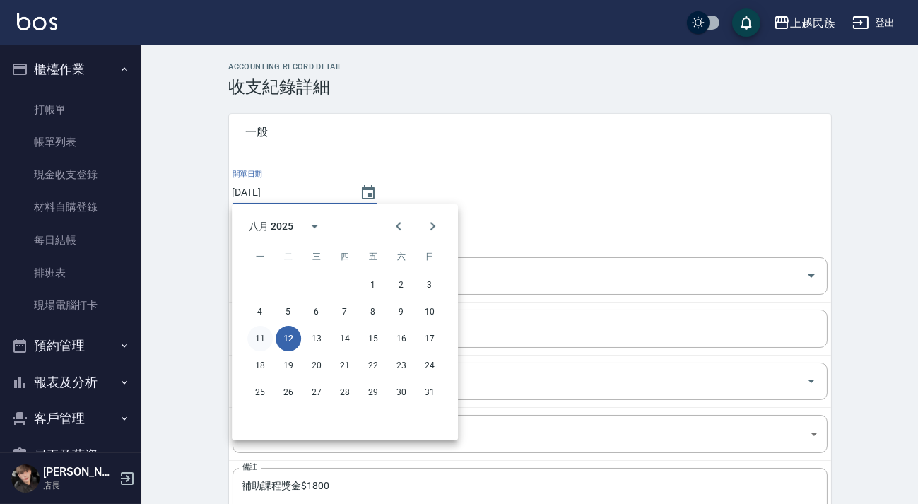
click at [258, 341] on button "11" at bounding box center [259, 338] width 25 height 25
type input "[DATE]"
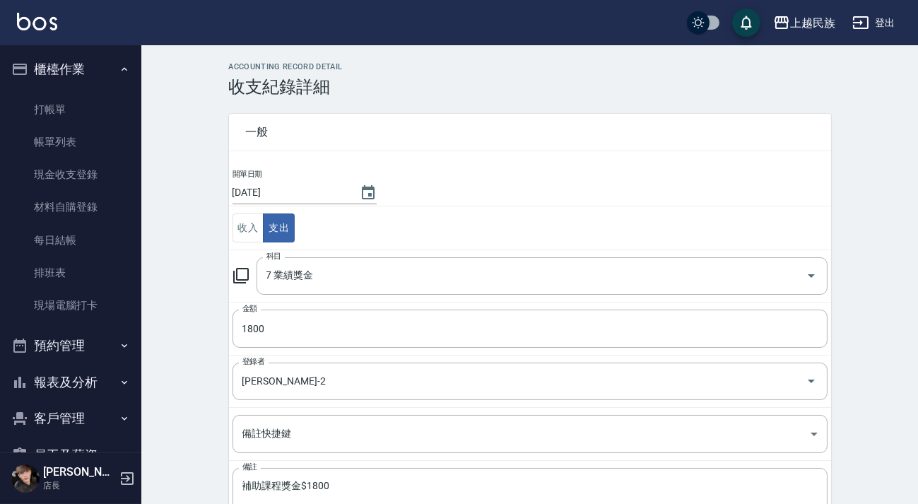
scroll to position [102, 0]
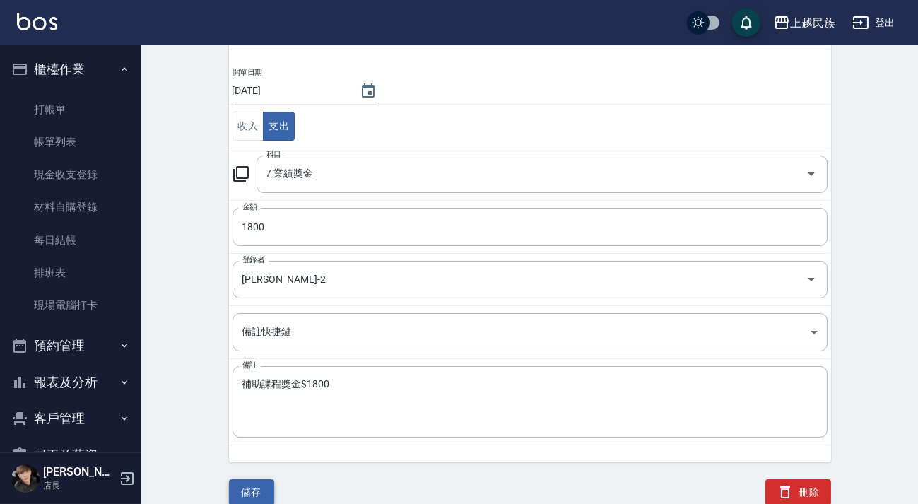
click at [254, 490] on button "儲存" at bounding box center [251, 492] width 45 height 26
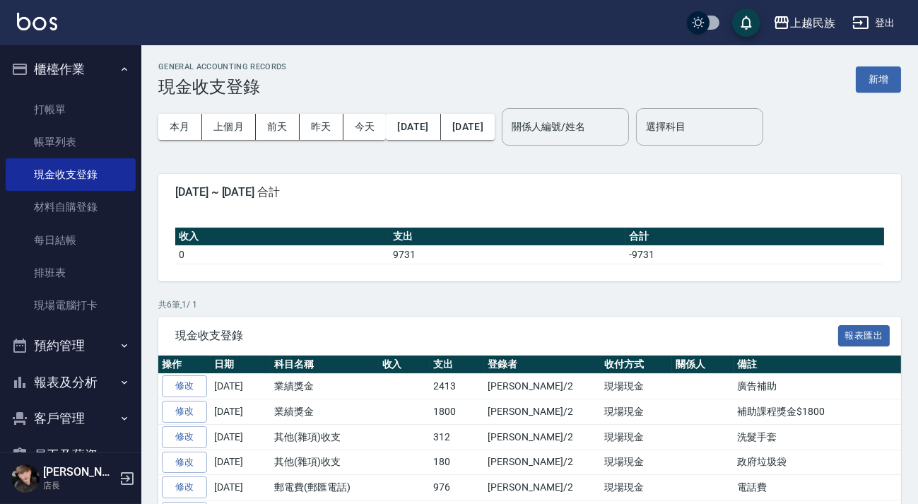
scroll to position [73, 0]
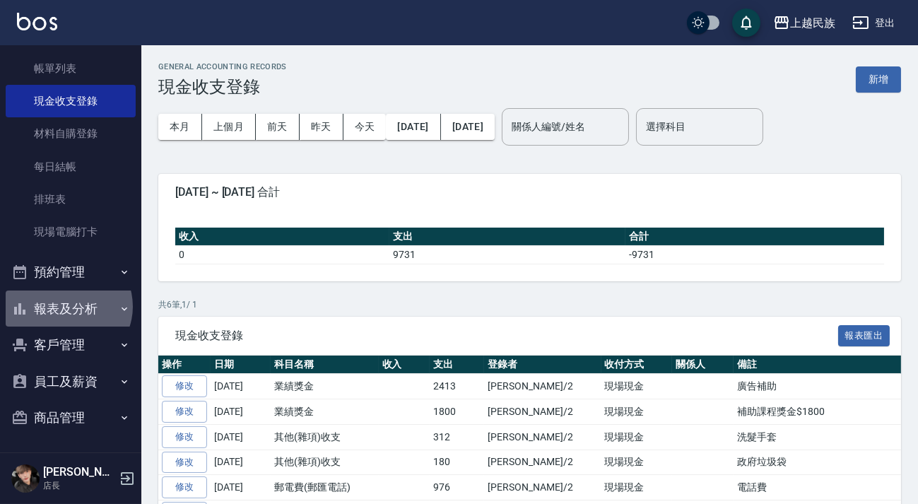
click at [68, 306] on button "報表及分析" at bounding box center [71, 308] width 130 height 37
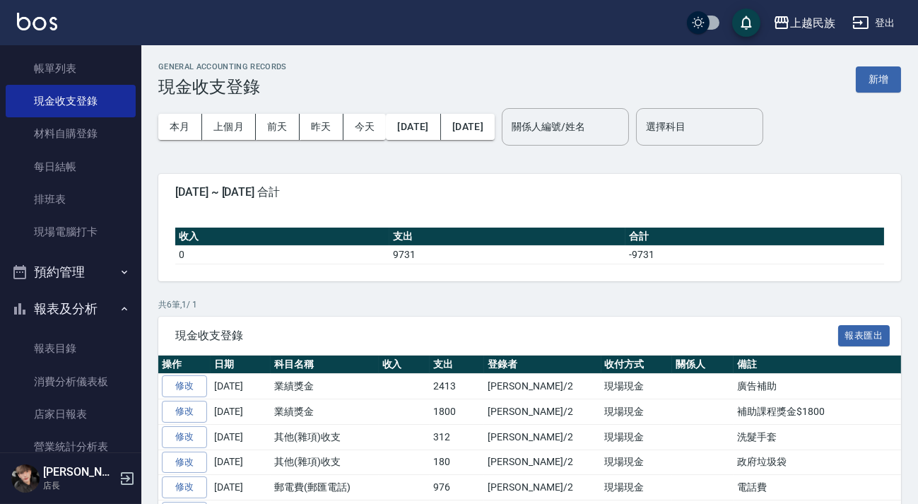
scroll to position [331, 0]
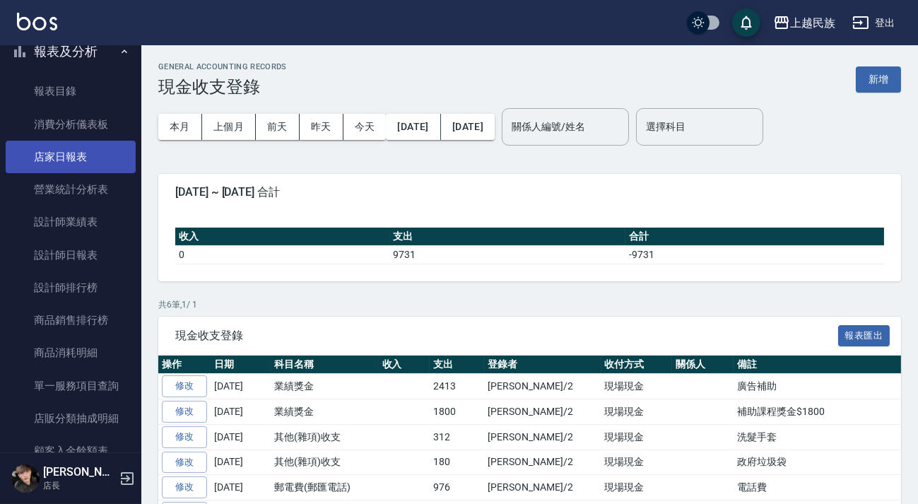
click at [74, 158] on link "店家日報表" at bounding box center [71, 157] width 130 height 32
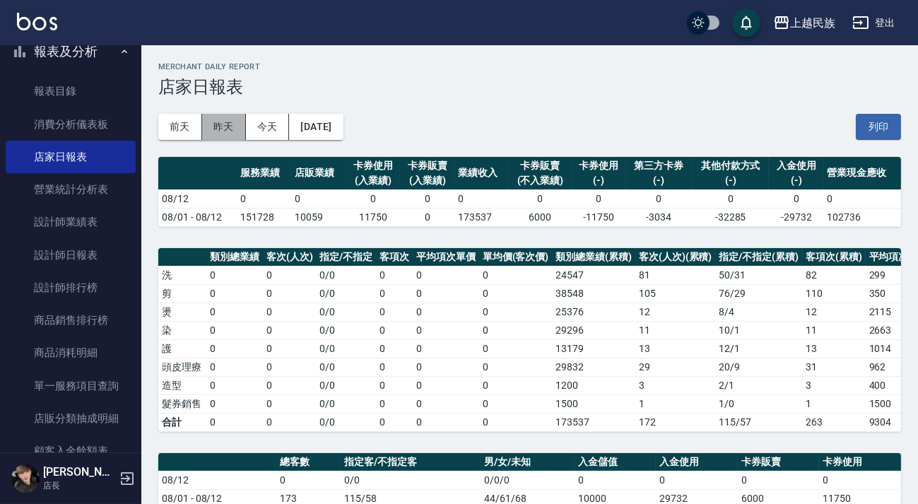
click at [210, 115] on button "昨天" at bounding box center [224, 127] width 44 height 26
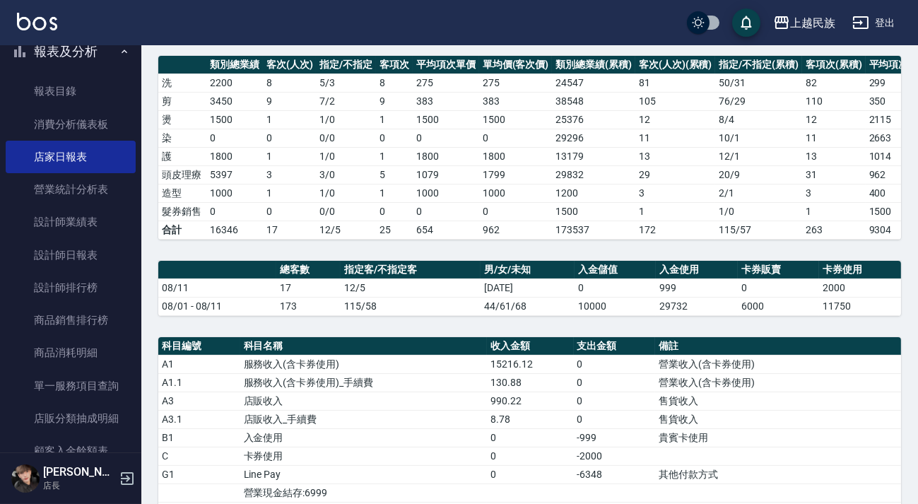
scroll to position [321, 0]
